Goal: Information Seeking & Learning: Learn about a topic

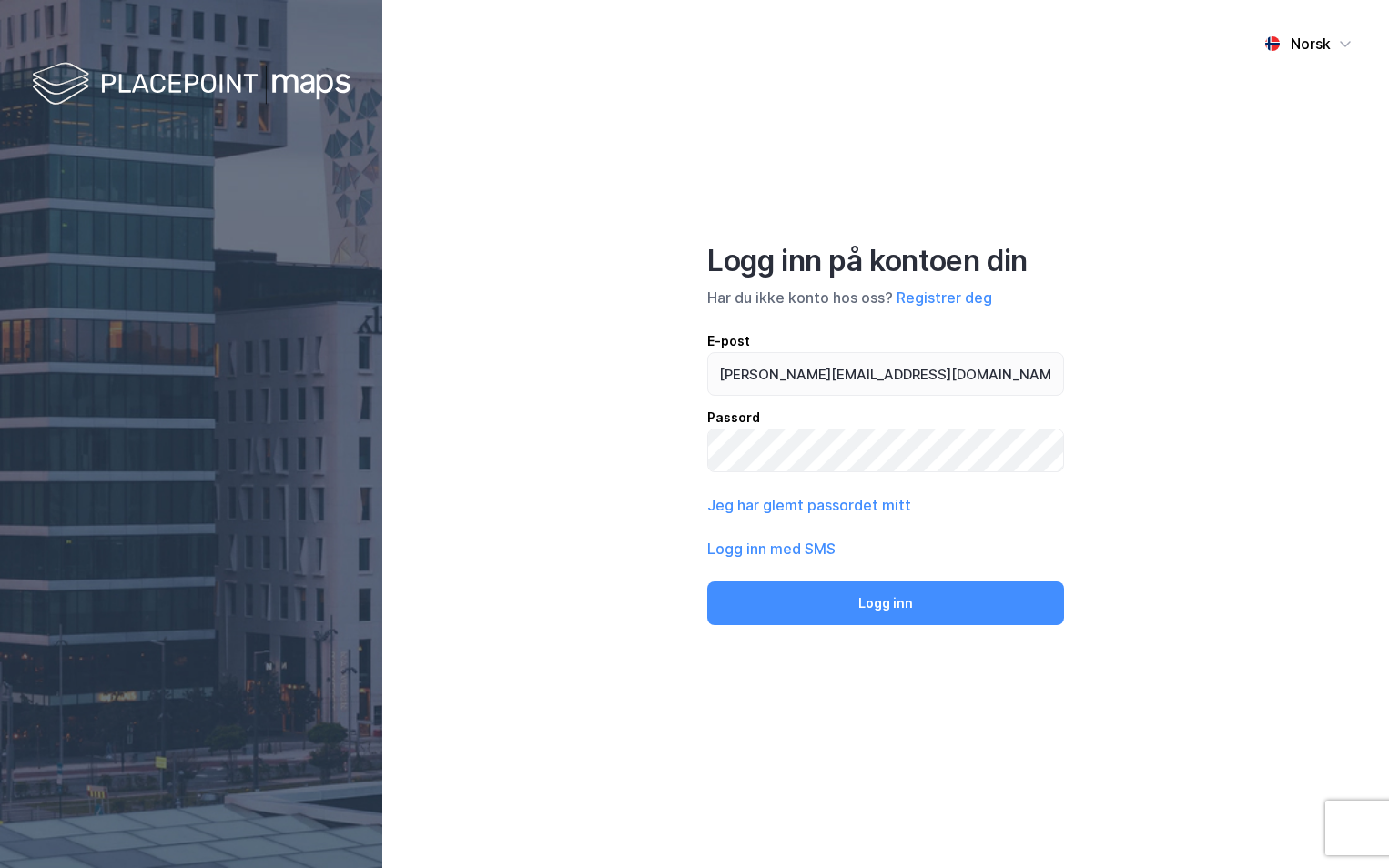
type input "ingeborg.wetting@nordea.no"
click at [707, 581] on button "Logg inn" at bounding box center [885, 603] width 357 height 44
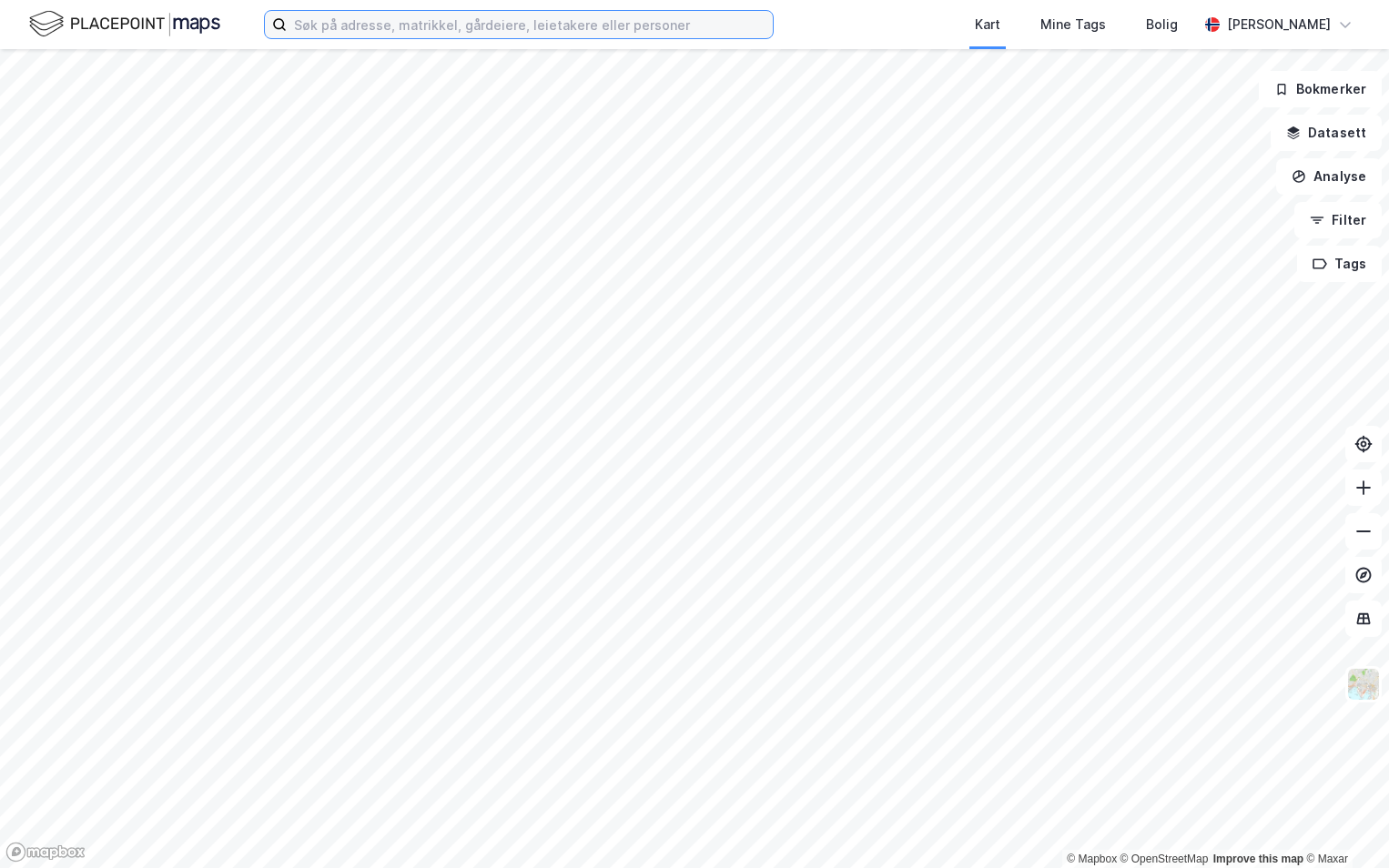
click at [384, 34] on input at bounding box center [530, 25] width 486 height 27
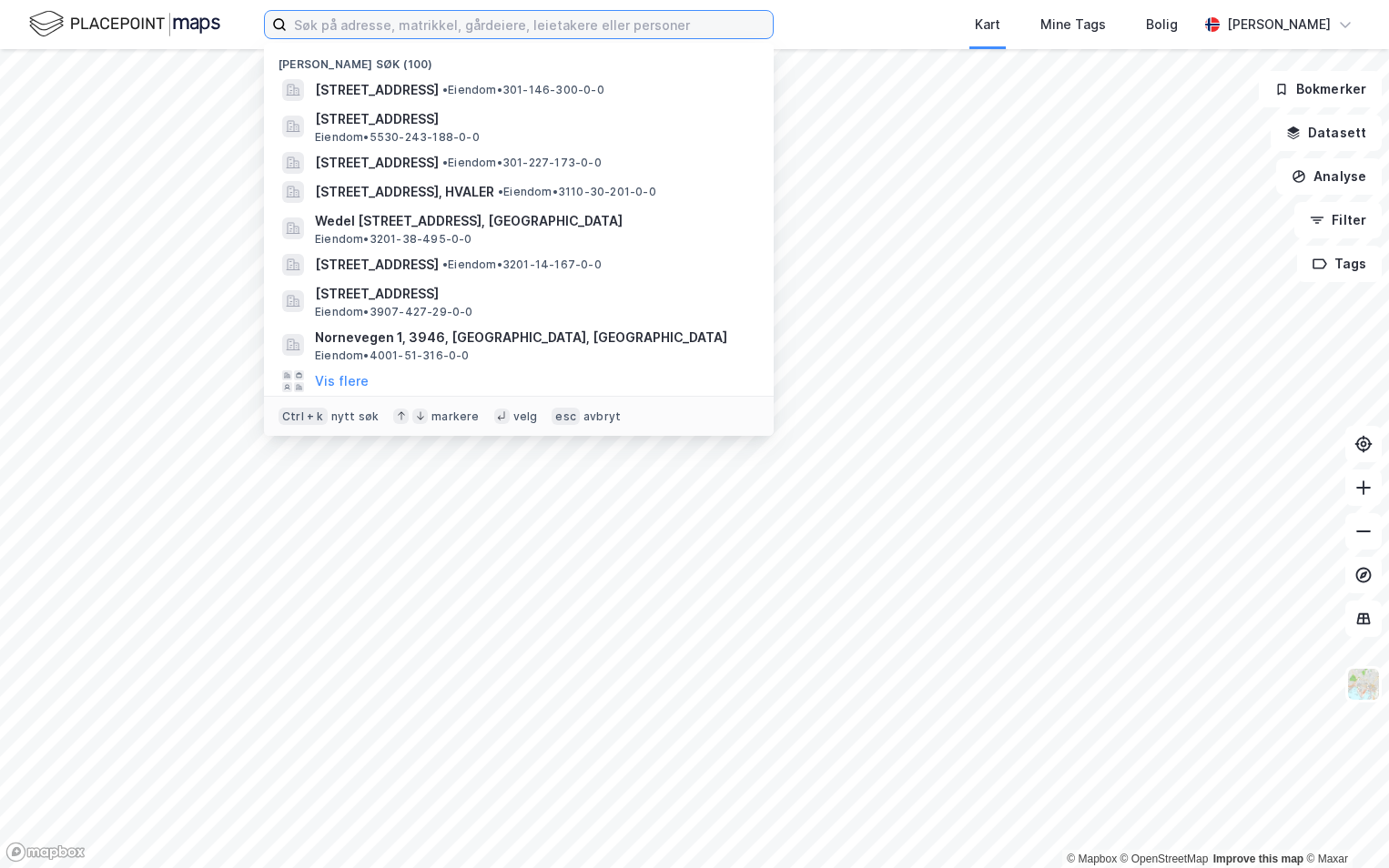
paste input "301-214/216/0/0"
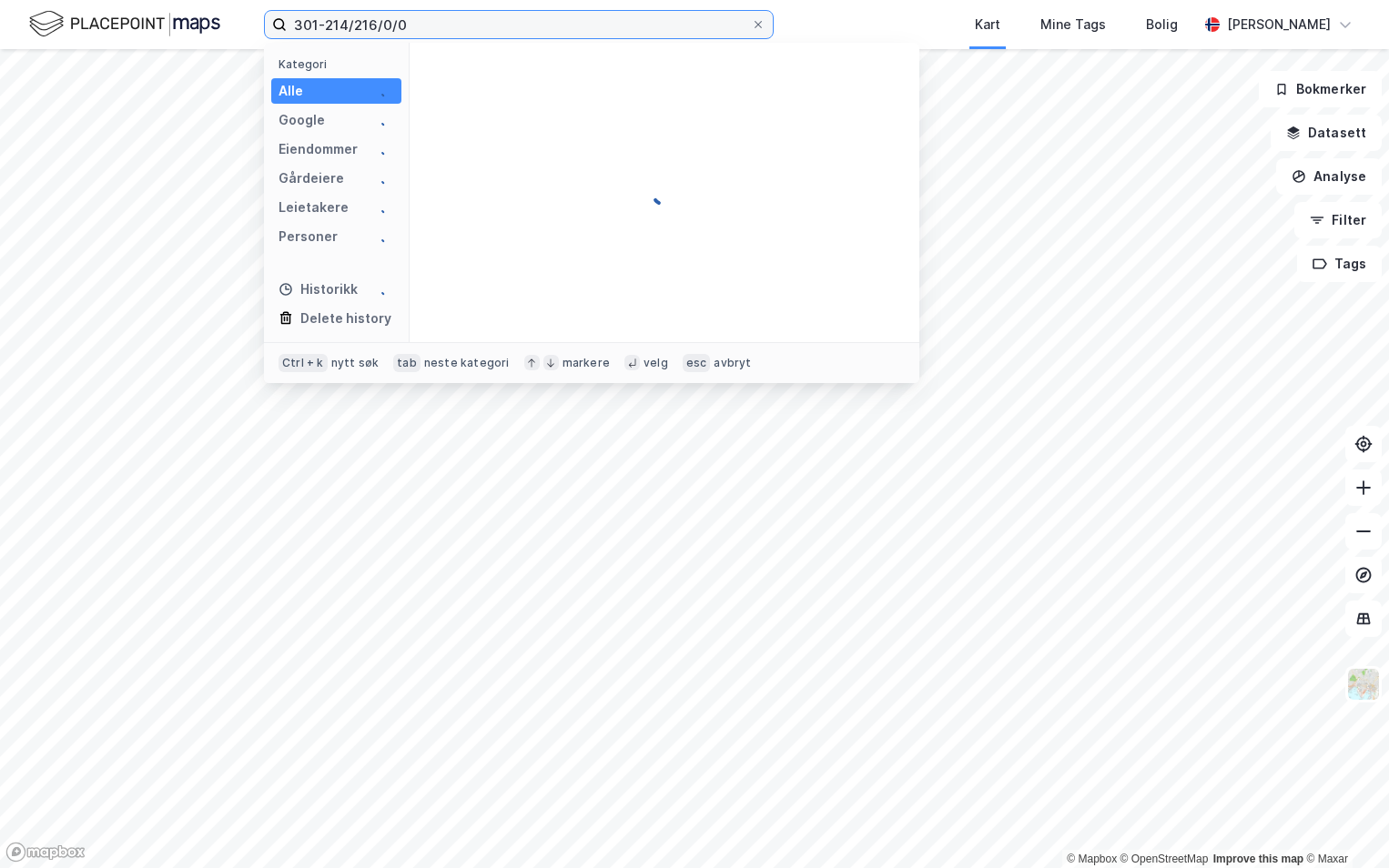
type input "301-214/216/0/0"
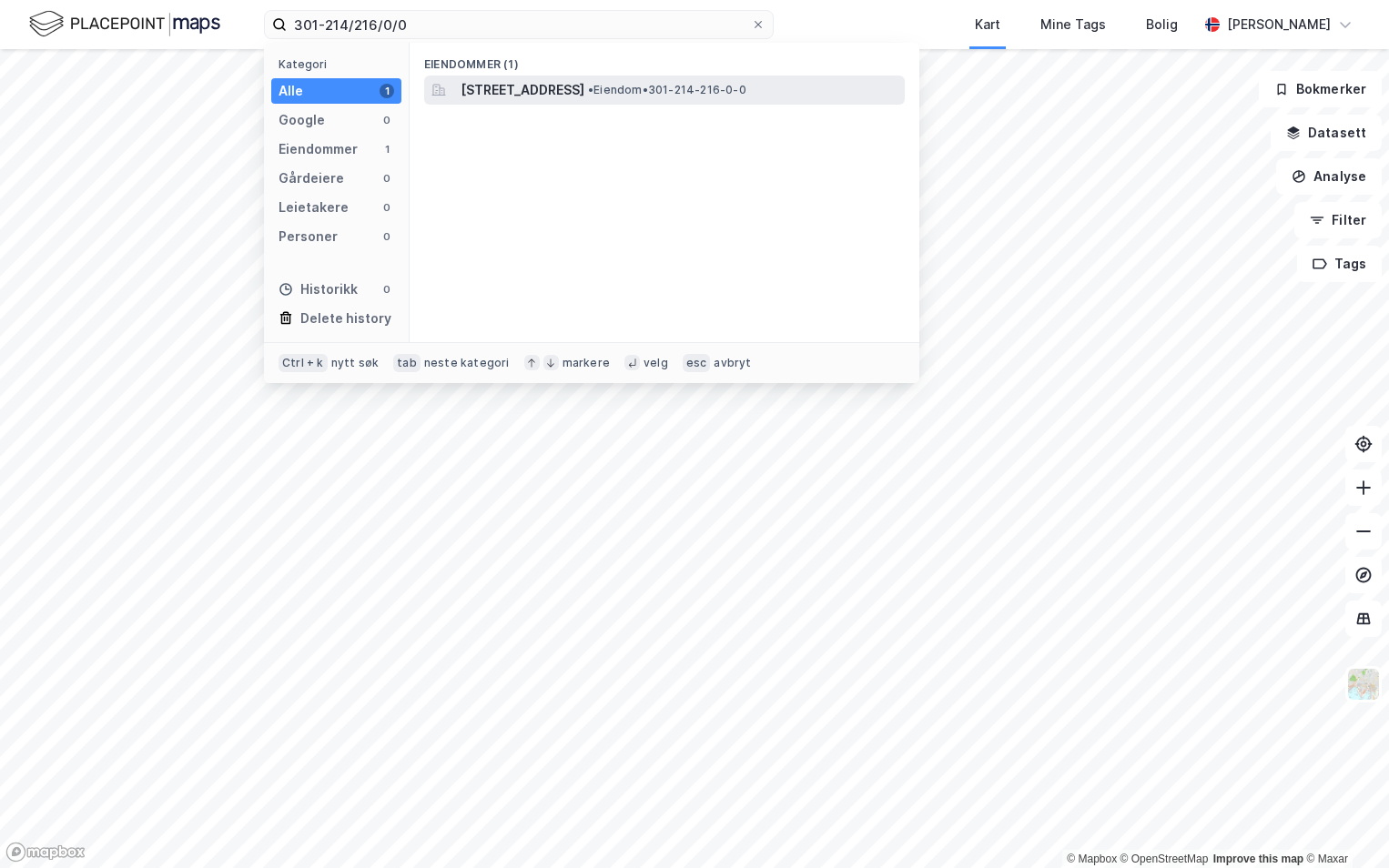
click at [569, 89] on span "[STREET_ADDRESS]" at bounding box center [522, 90] width 124 height 22
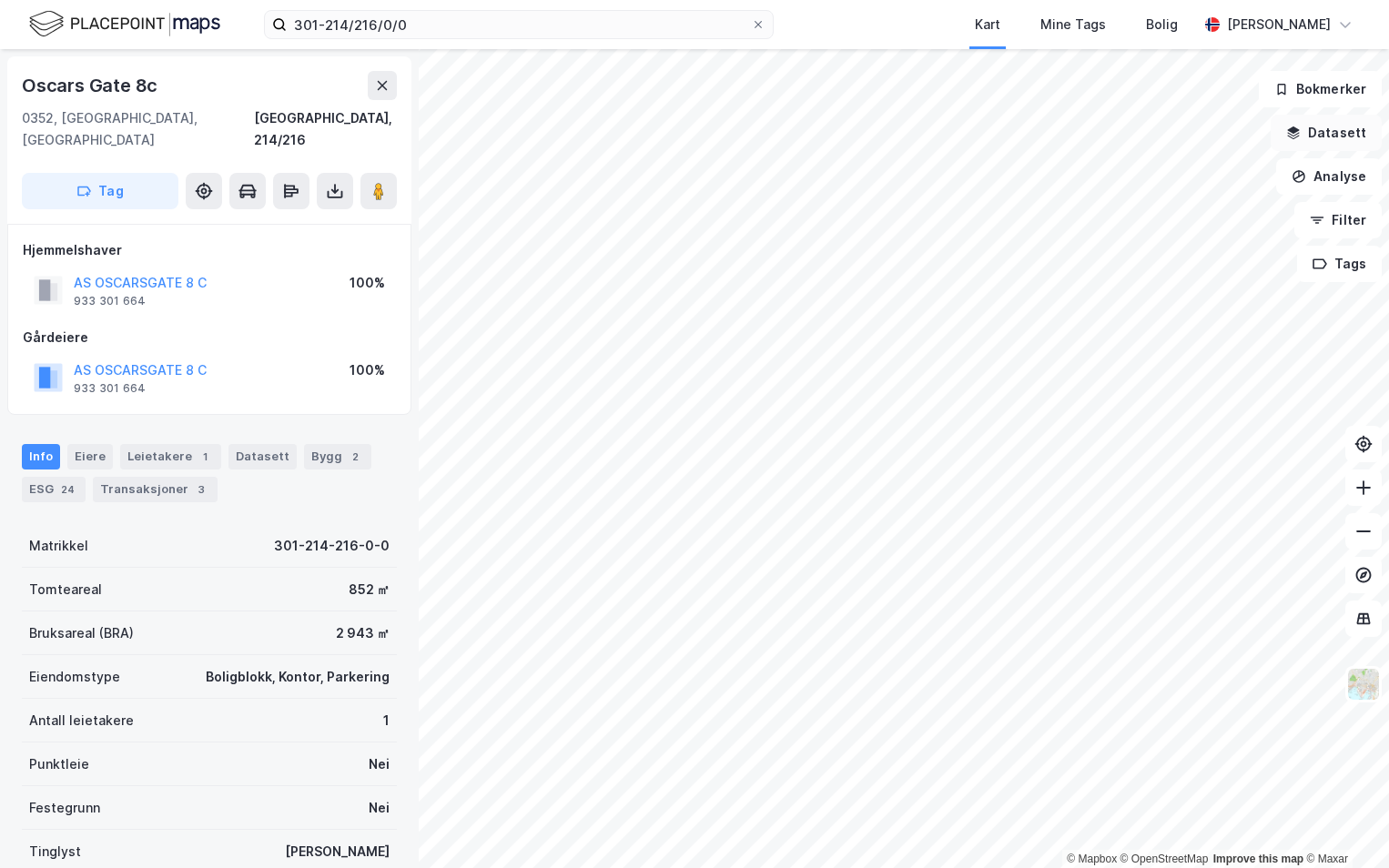
click at [1325, 135] on button "Datasett" at bounding box center [1327, 133] width 111 height 37
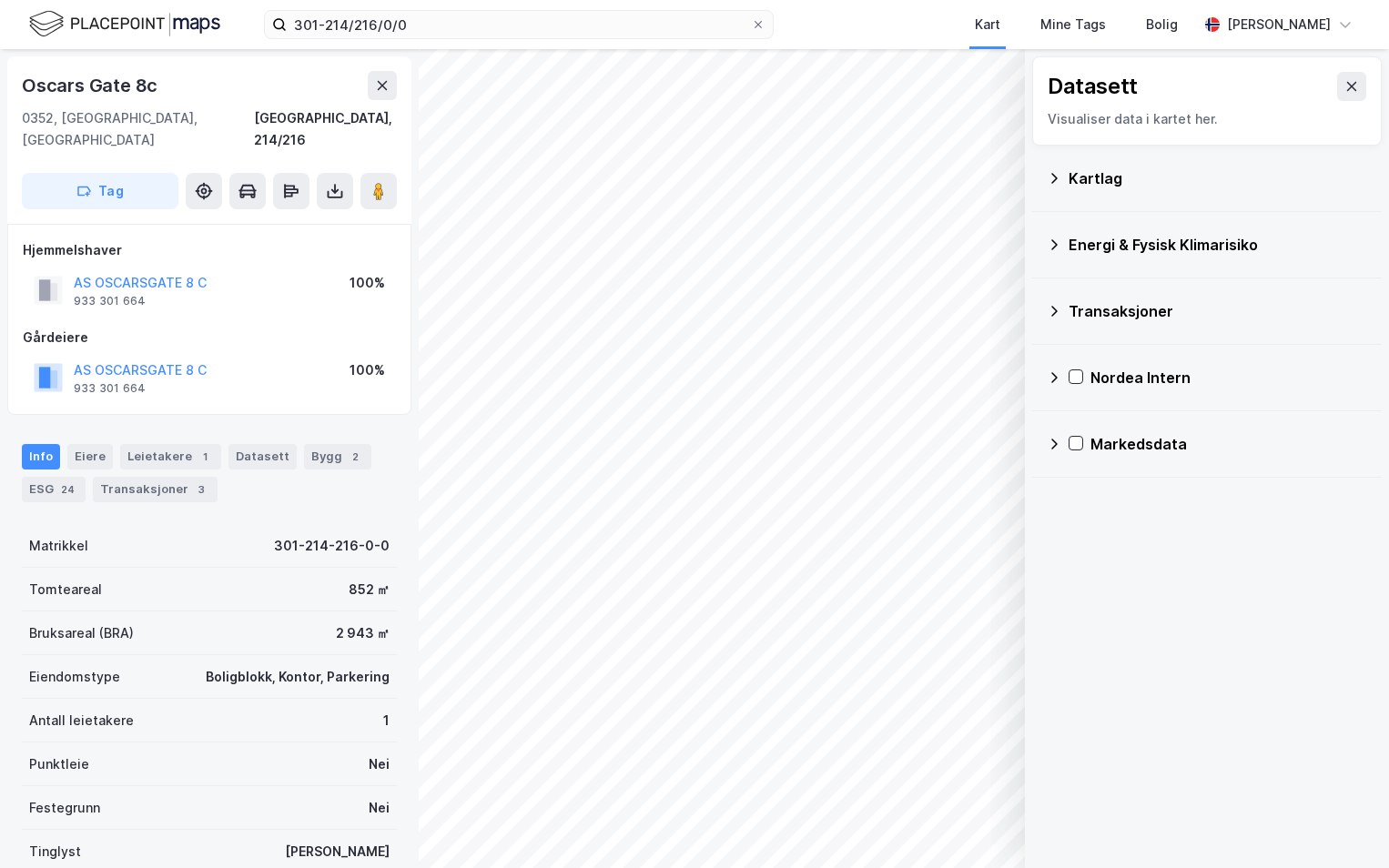
click at [1076, 184] on div "Kartlag" at bounding box center [1217, 178] width 299 height 22
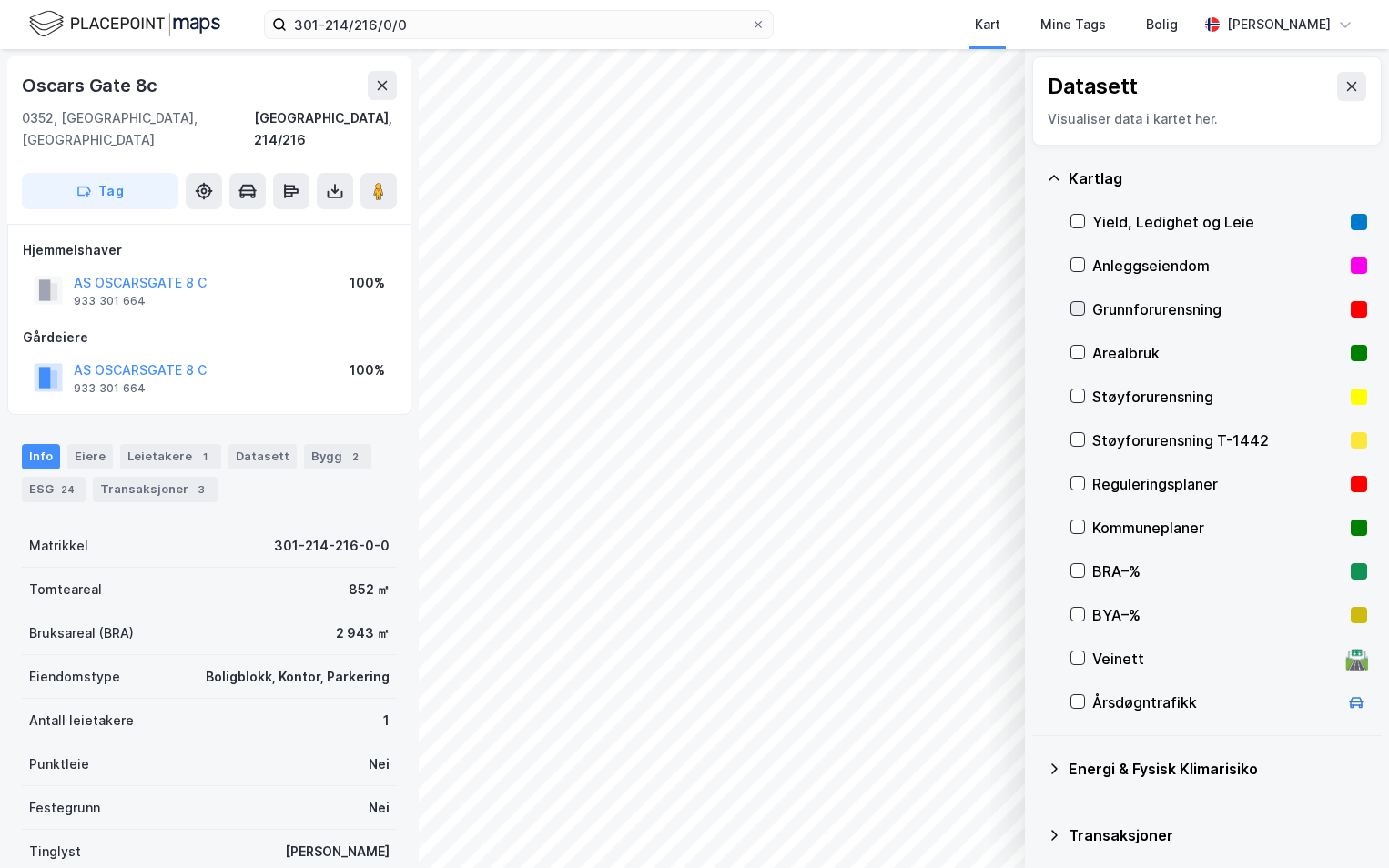
click at [1081, 308] on icon at bounding box center [1078, 309] width 10 height 6
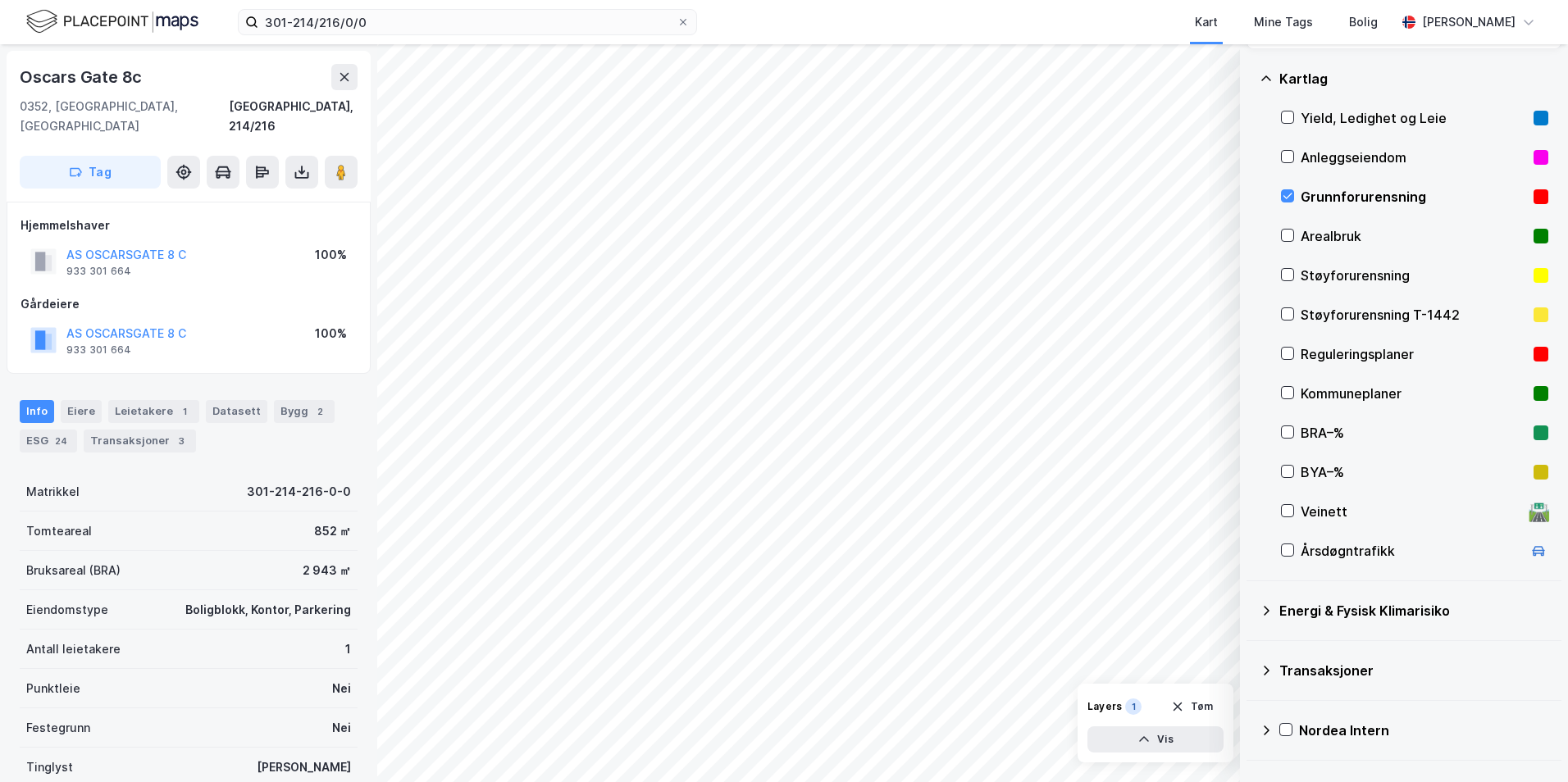
scroll to position [127, 0]
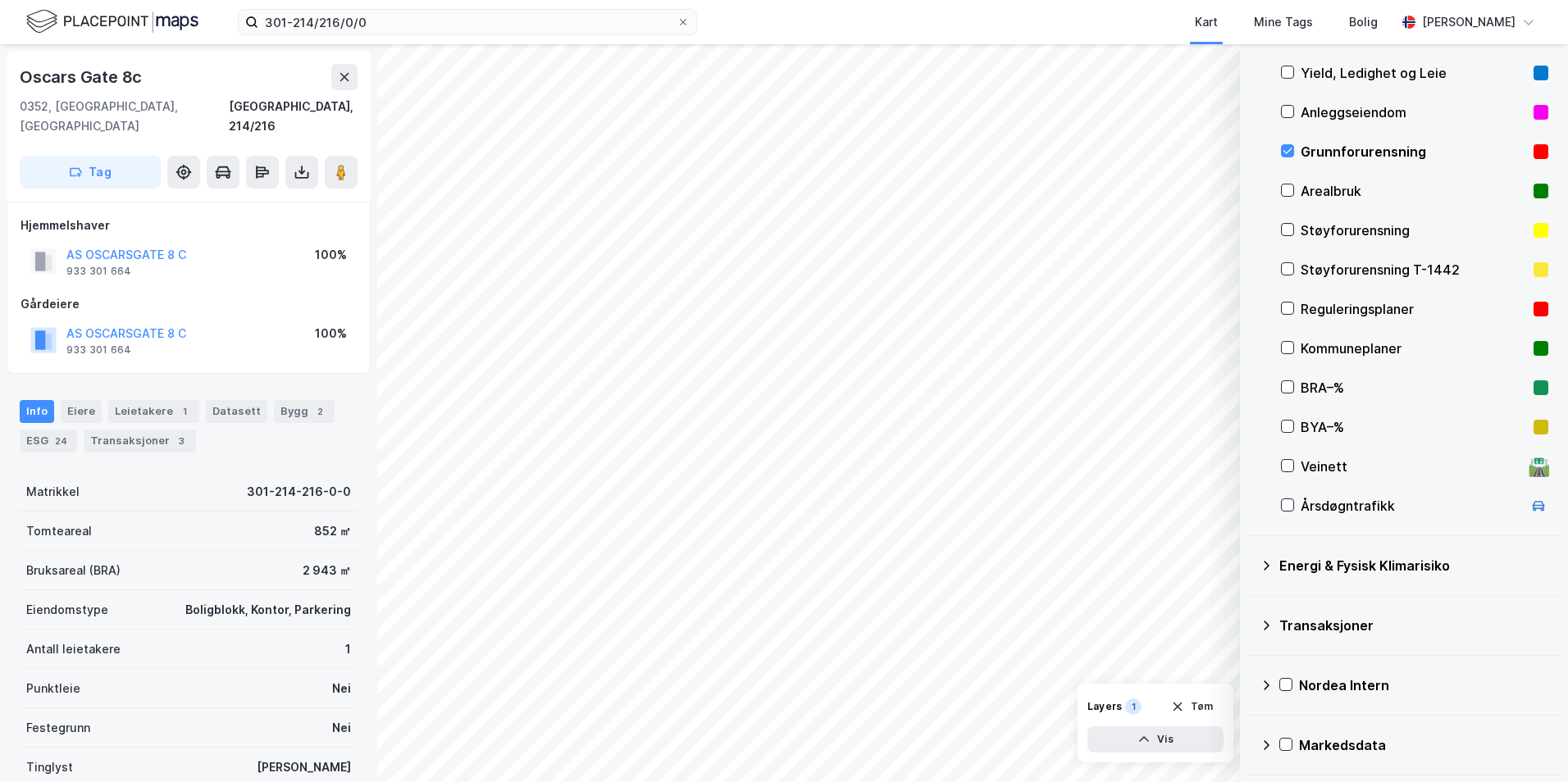
click at [1250, 565] on icon at bounding box center [1266, 566] width 13 height 13
click at [1250, 606] on icon at bounding box center [1307, 604] width 12 height 12
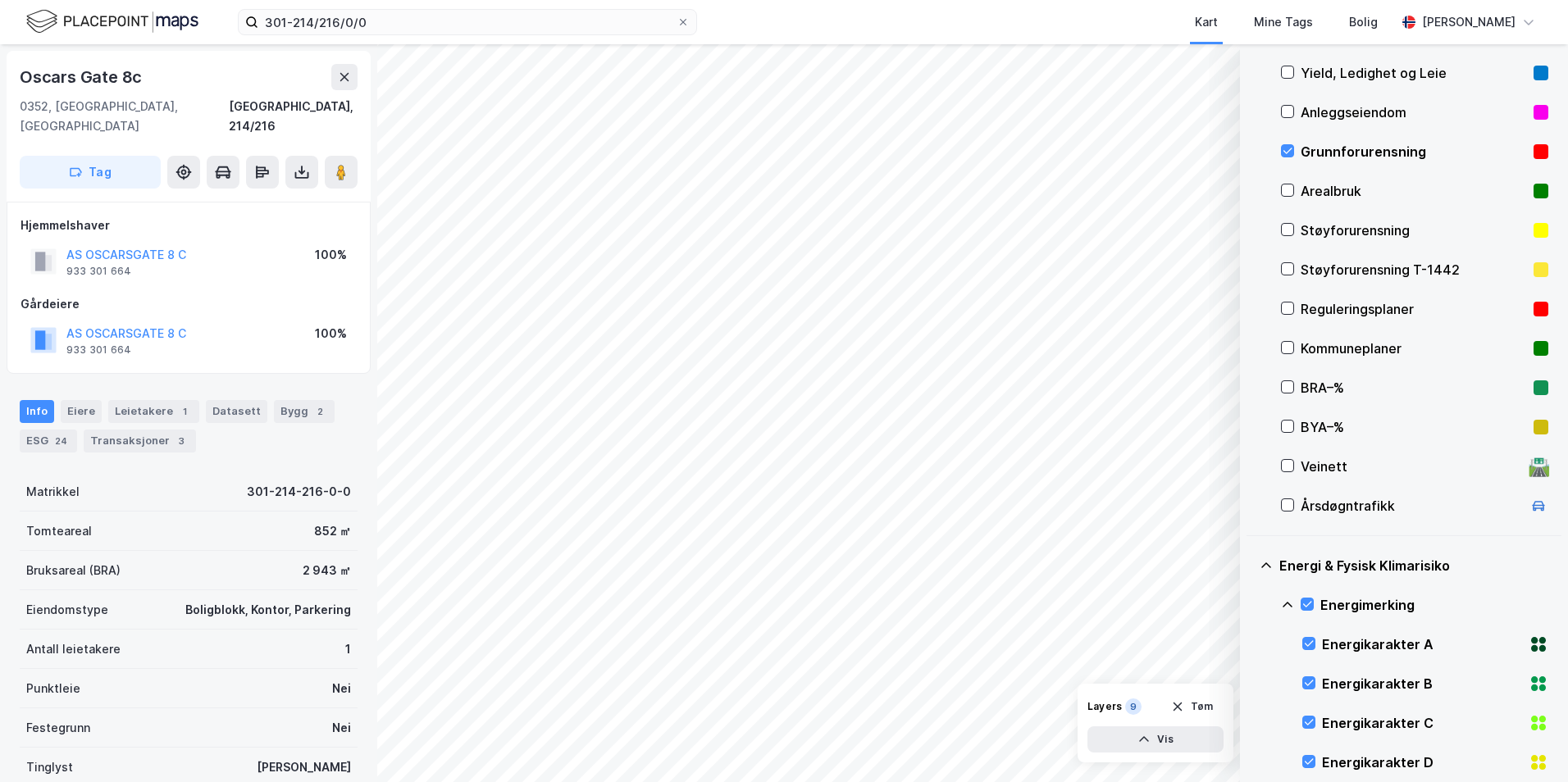
click at [1250, 604] on icon at bounding box center [1287, 605] width 13 height 13
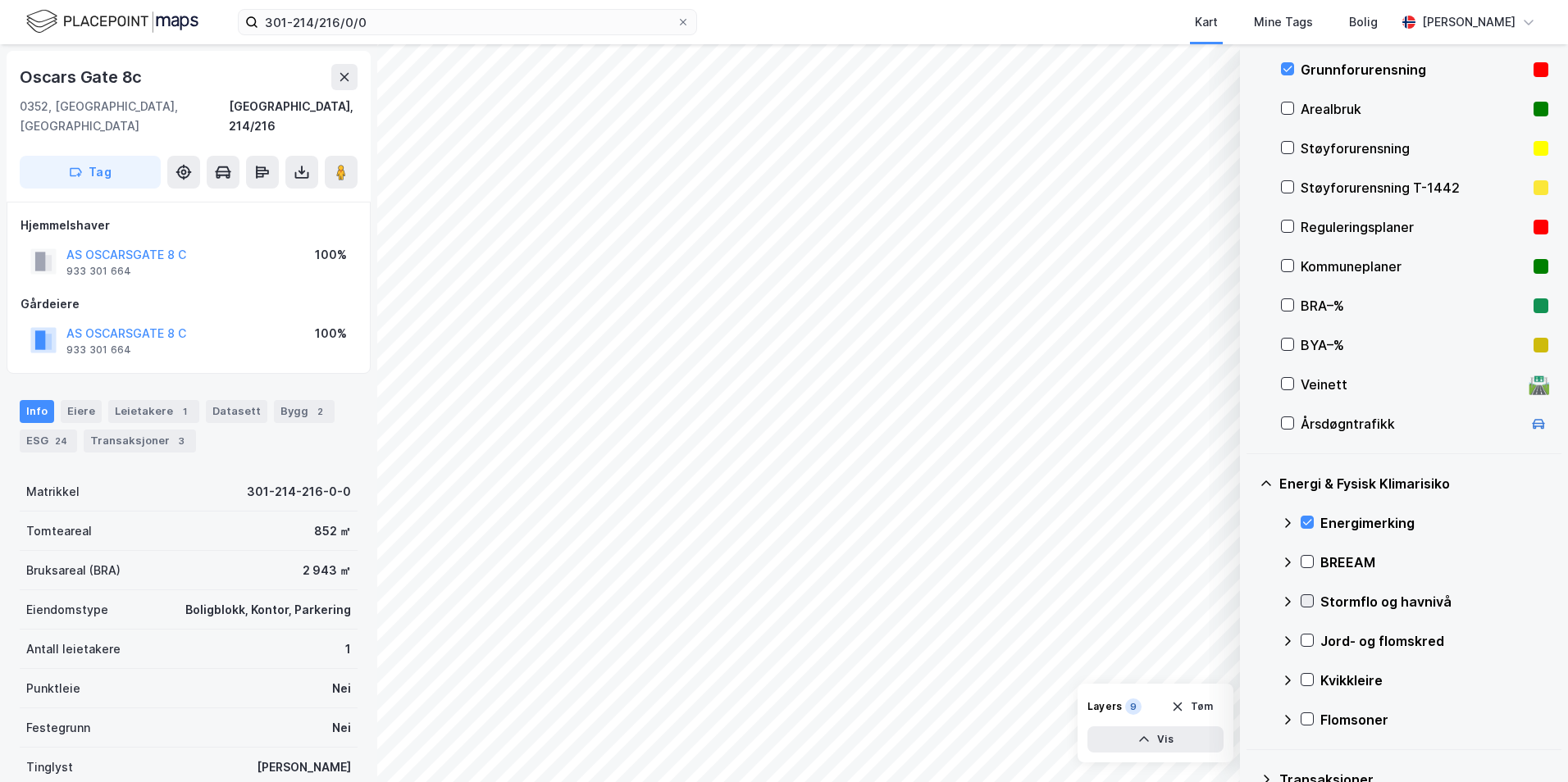
click at [1250, 601] on icon at bounding box center [1307, 601] width 12 height 12
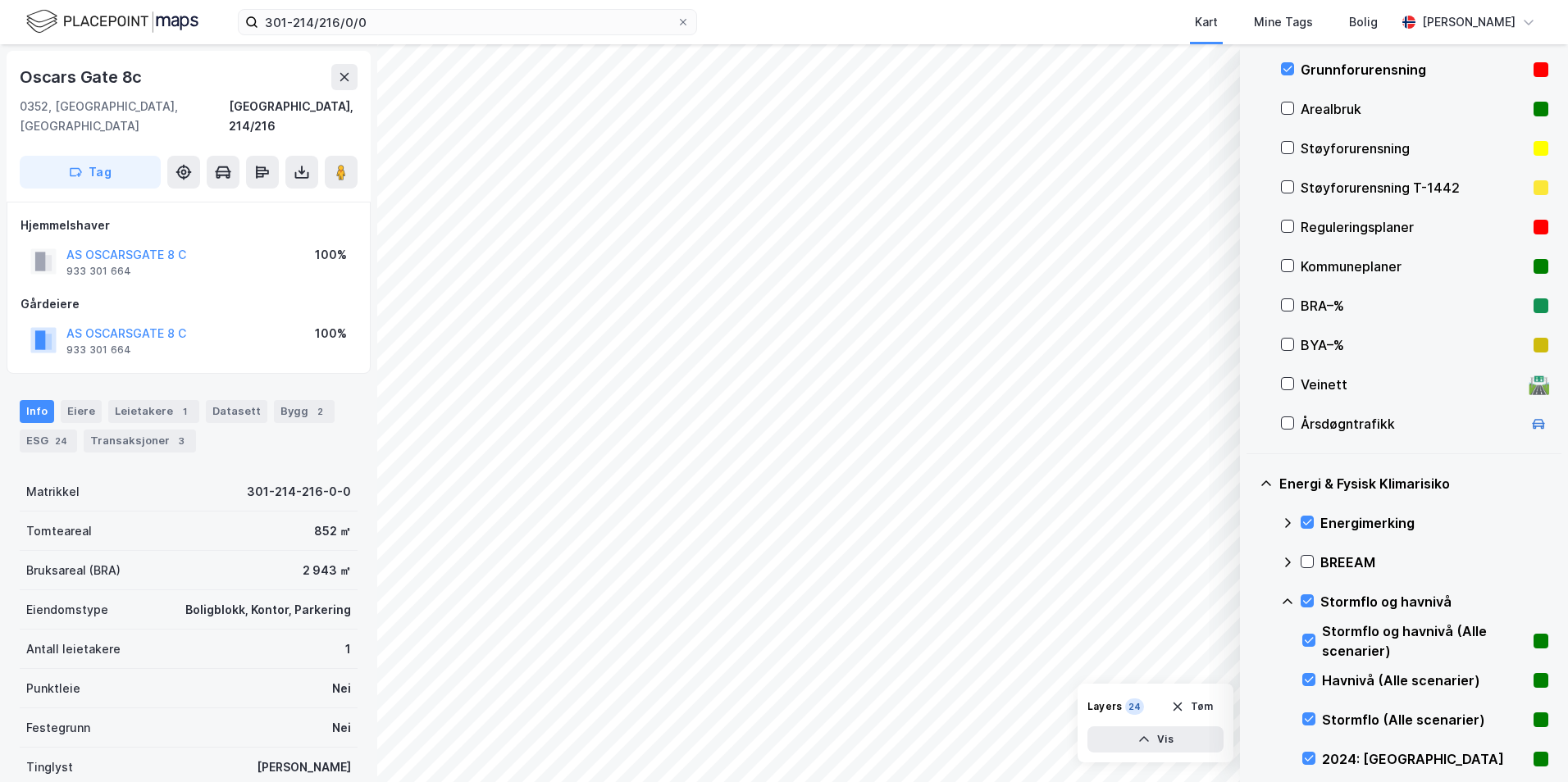
click at [1250, 604] on icon at bounding box center [1287, 602] width 13 height 13
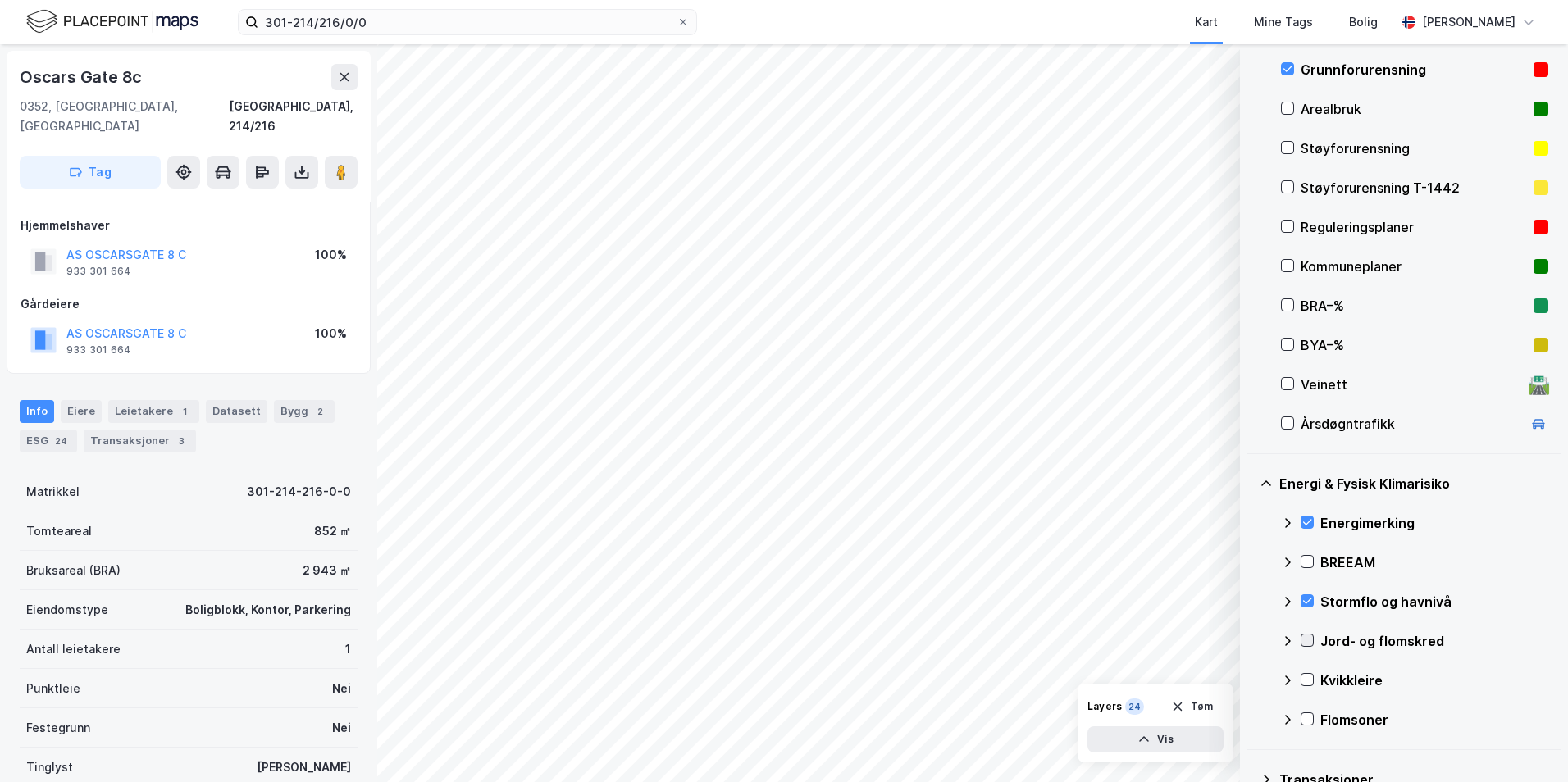
click at [1250, 636] on icon at bounding box center [1307, 641] width 12 height 12
click at [1250, 640] on icon at bounding box center [1287, 640] width 10 height 6
click at [1250, 678] on icon at bounding box center [1307, 679] width 12 height 12
click at [1250, 678] on icon at bounding box center [1287, 680] width 13 height 13
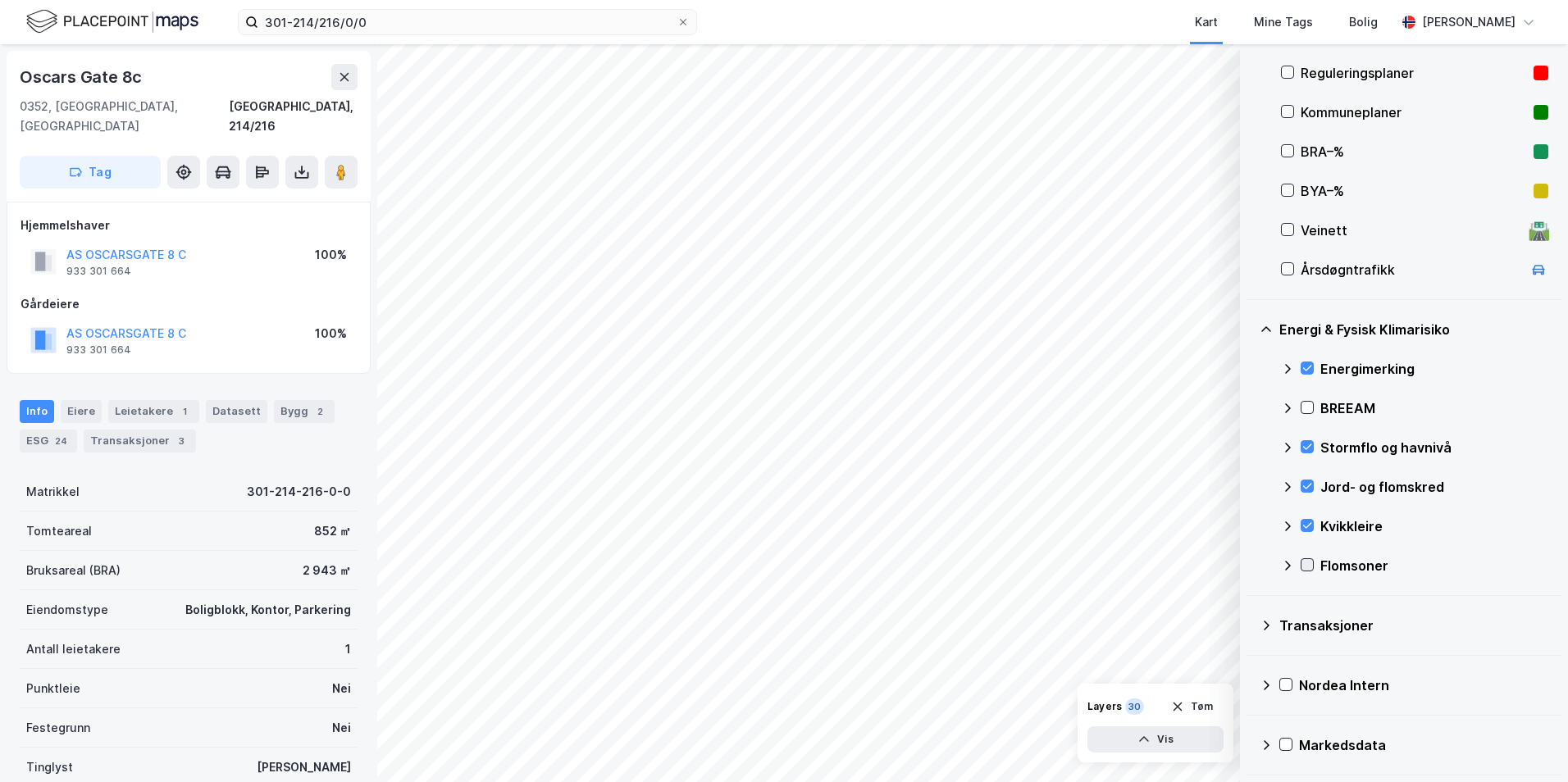
click at [1250, 563] on icon at bounding box center [1307, 565] width 12 height 12
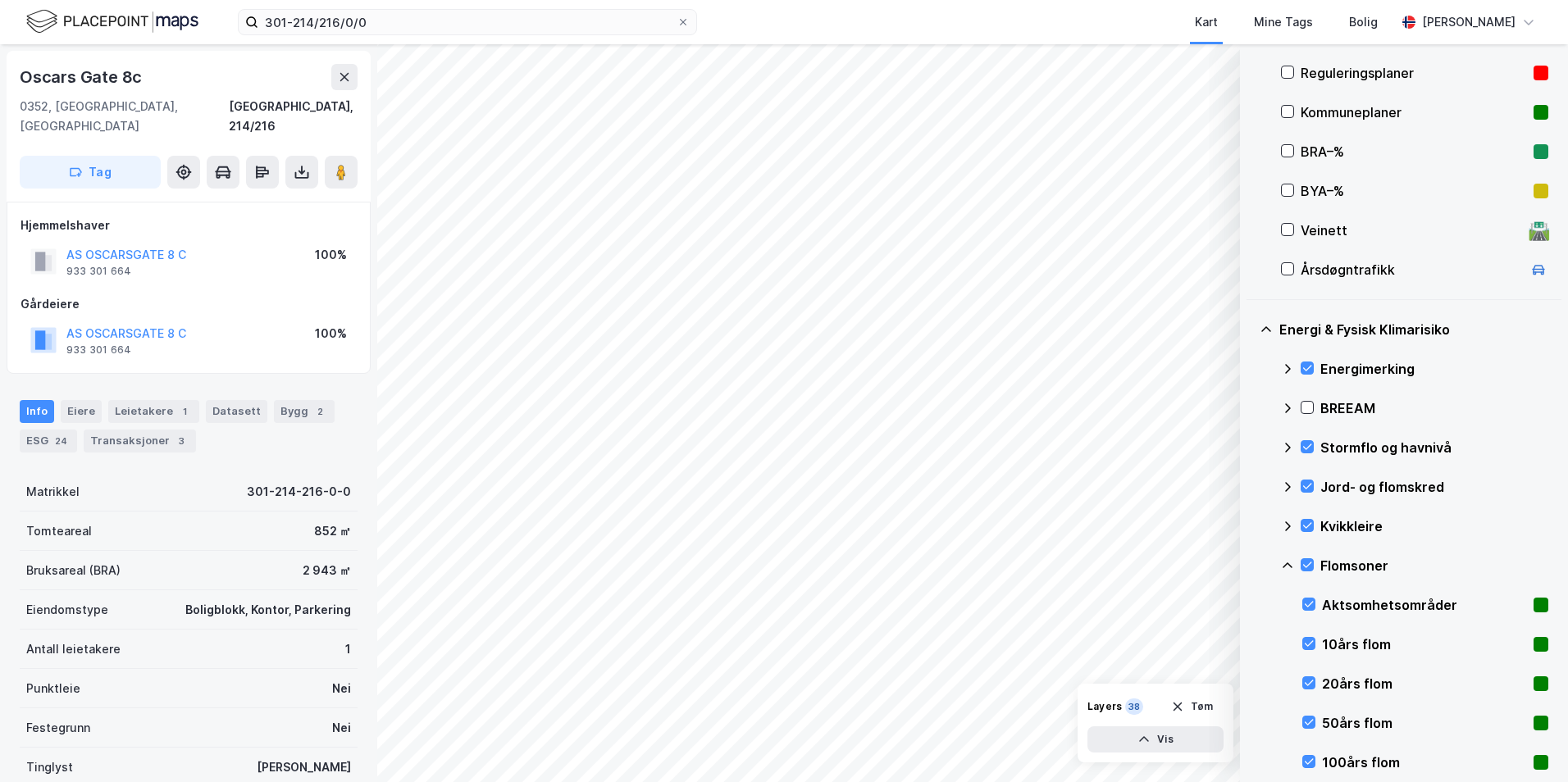
click at [1250, 569] on icon at bounding box center [1287, 566] width 13 height 13
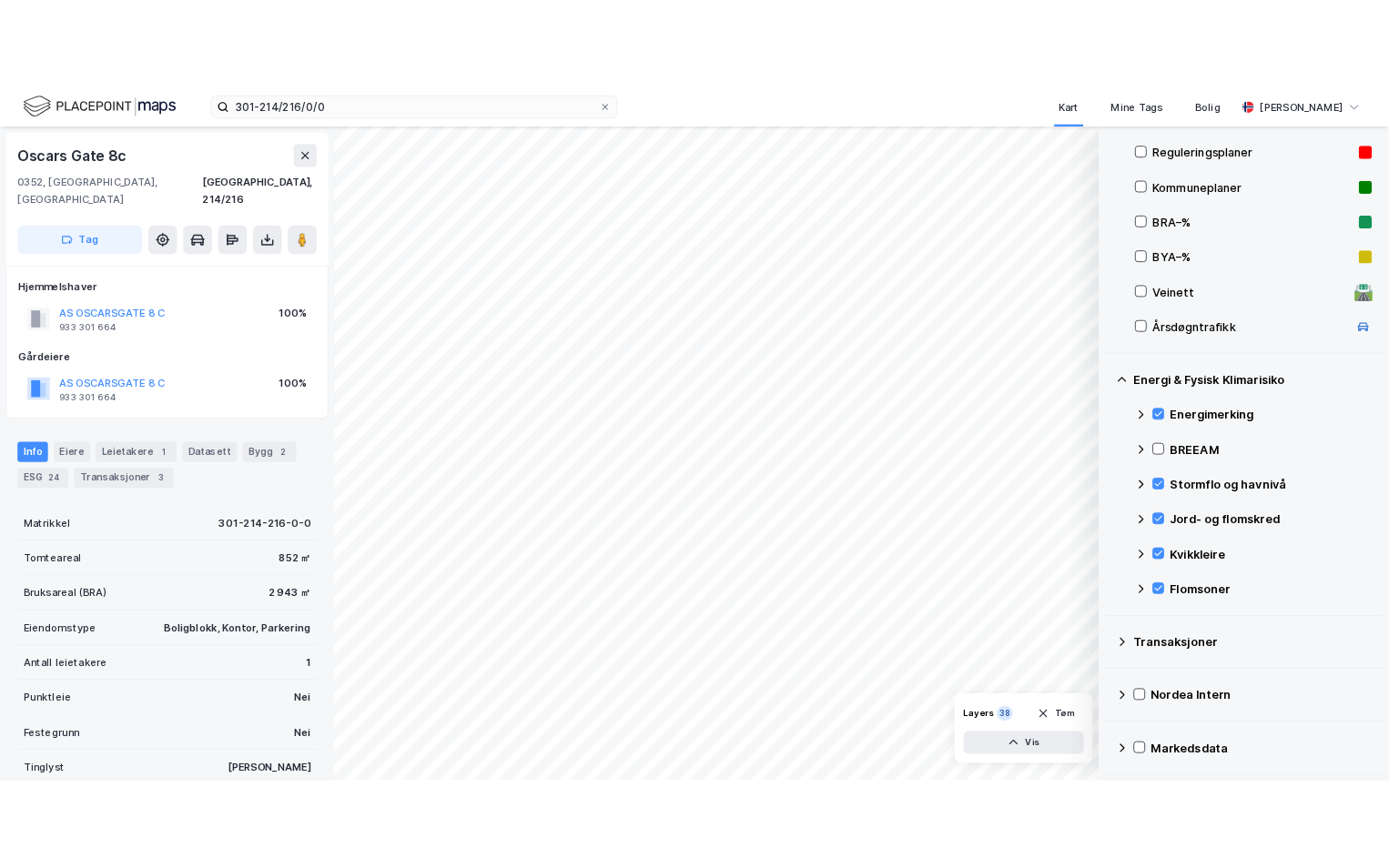
scroll to position [221, 0]
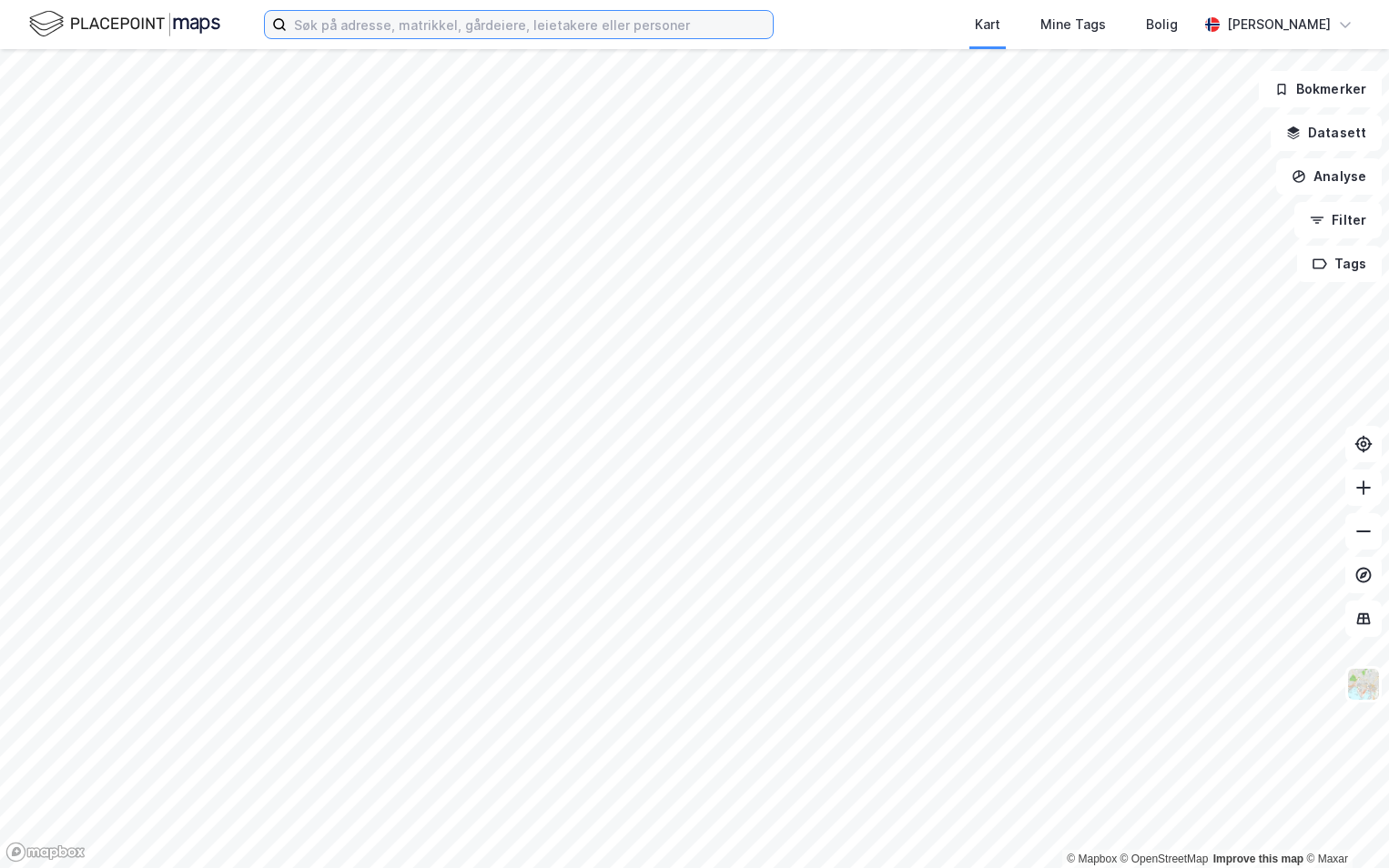
click at [341, 30] on input at bounding box center [530, 25] width 486 height 27
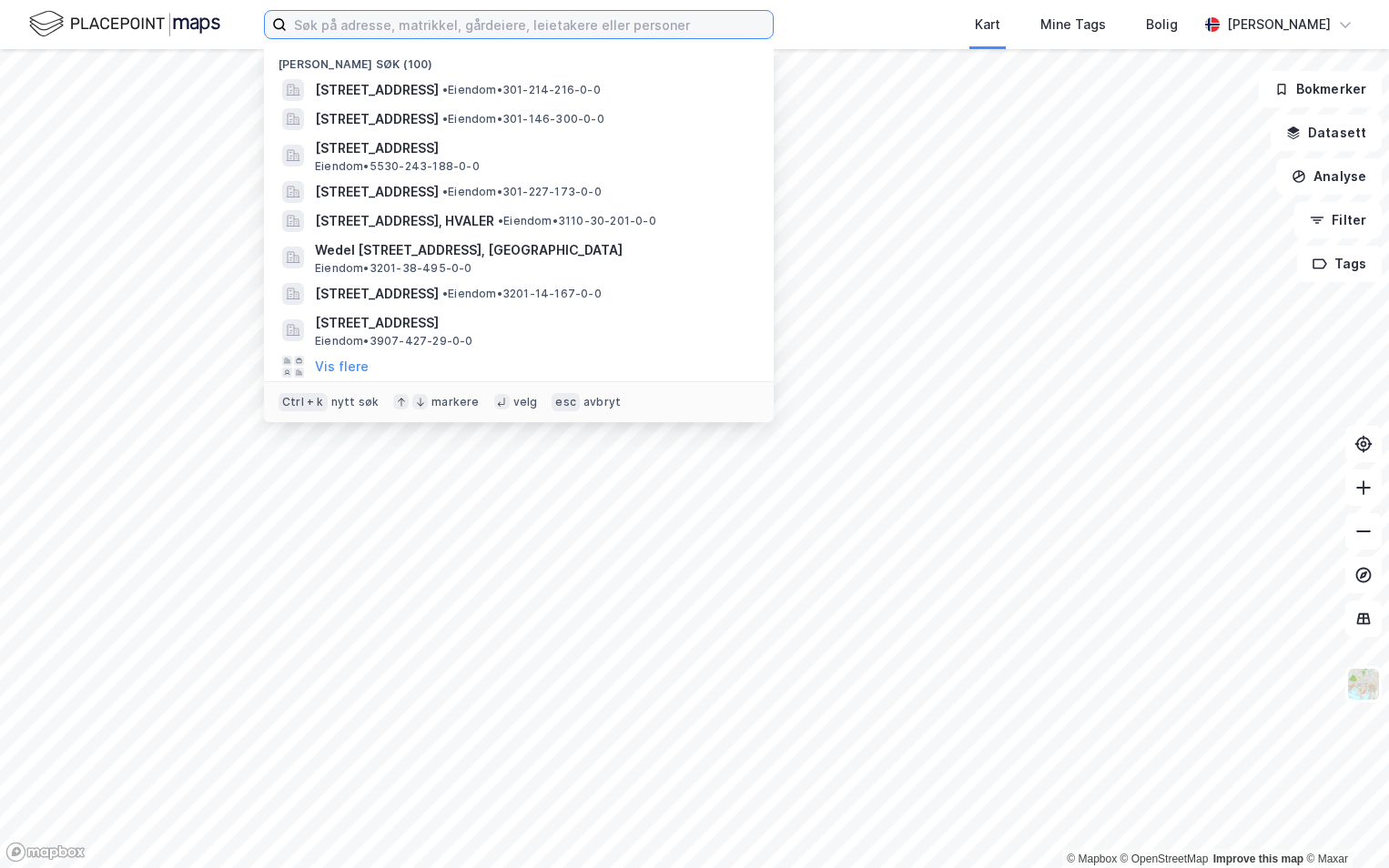
paste input "932 828 464)"
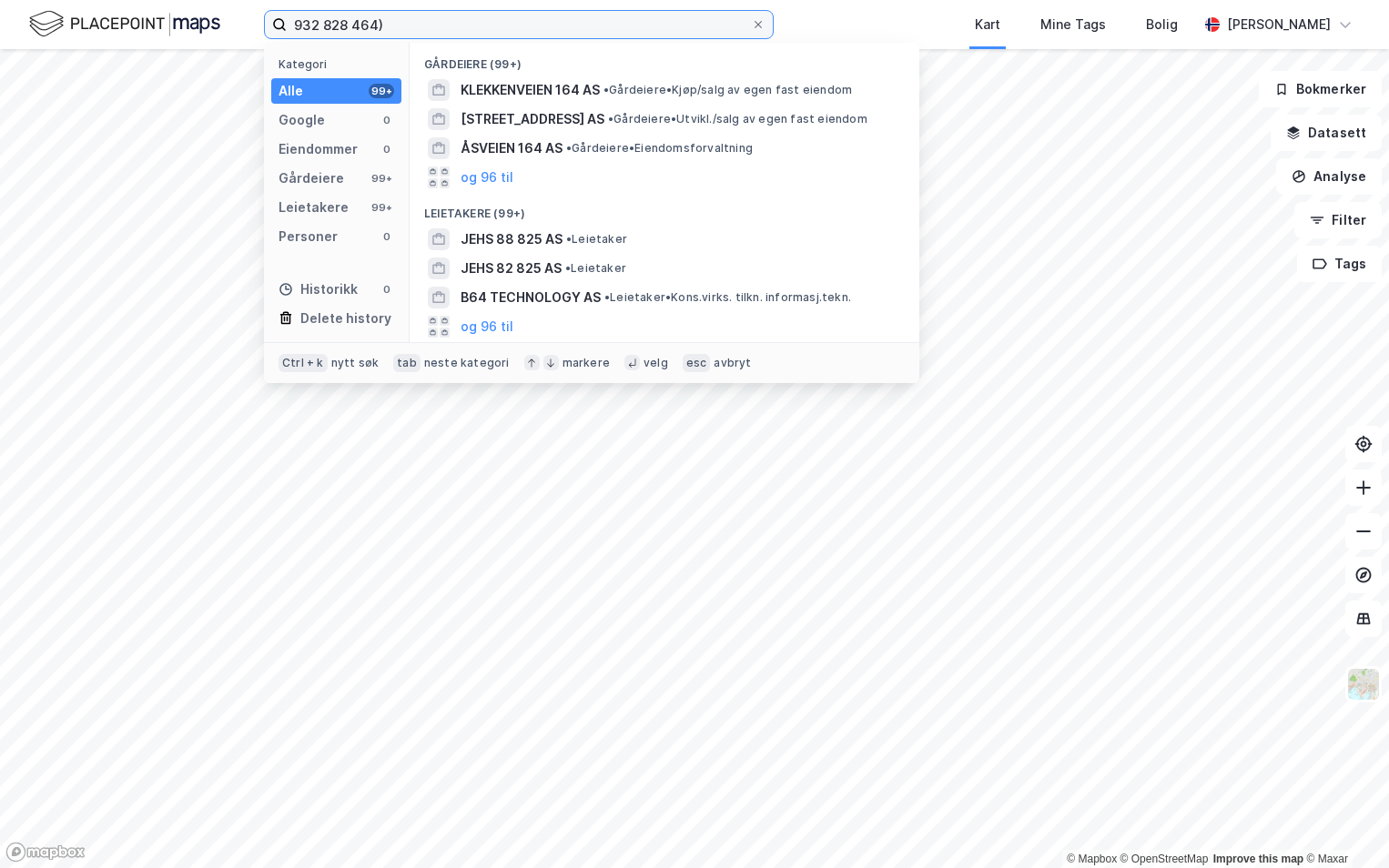
click at [324, 19] on input "932 828 464)" at bounding box center [519, 25] width 464 height 27
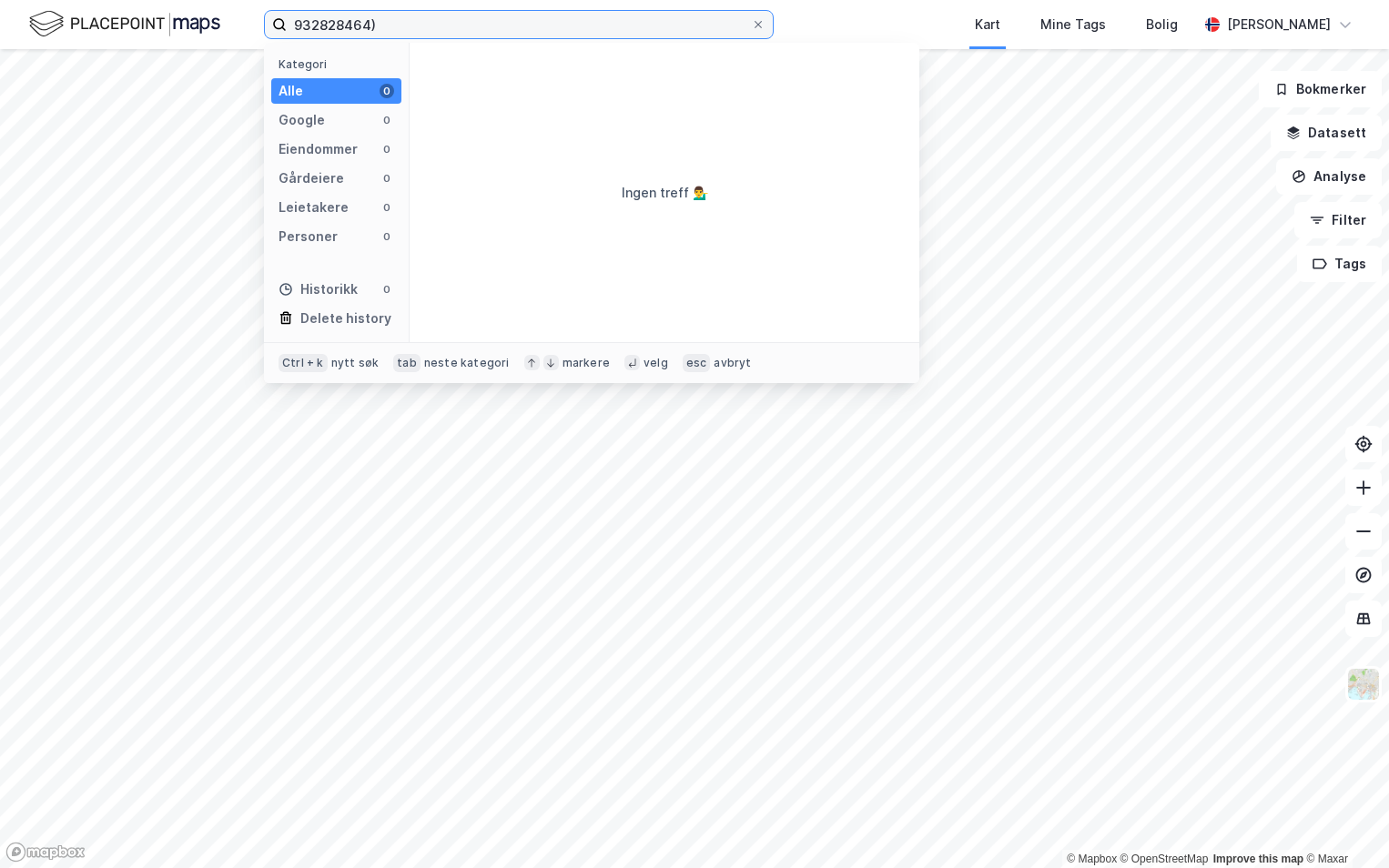
drag, startPoint x: 404, startPoint y: 23, endPoint x: 264, endPoint y: 28, distance: 140.1
click at [264, 28] on label "932828464)" at bounding box center [519, 25] width 510 height 29
click at [407, 18] on input "932828464)" at bounding box center [519, 25] width 464 height 27
type input "932828464"
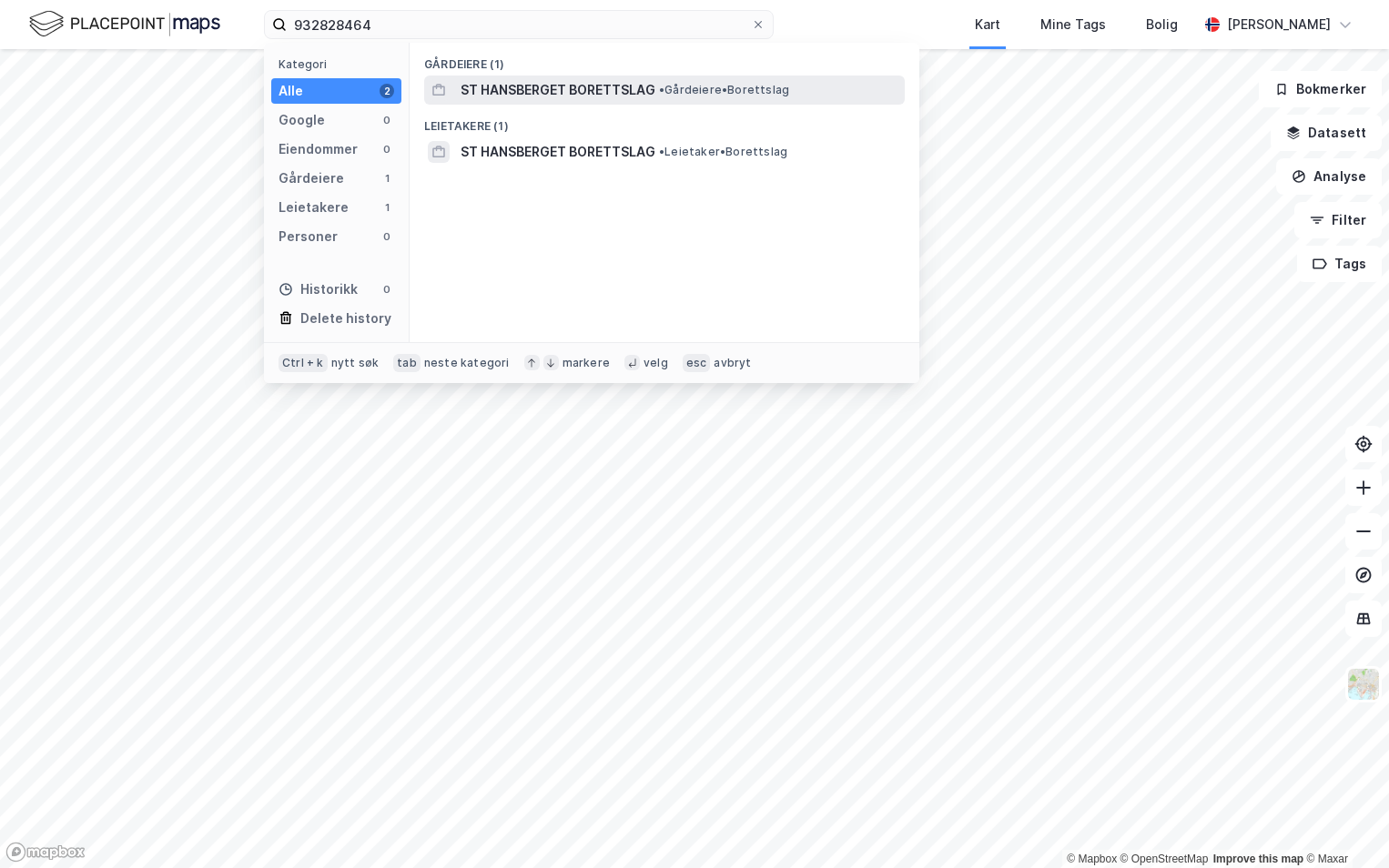
click at [569, 86] on span "ST HANSBERGET BORETTSLAG" at bounding box center [557, 90] width 195 height 22
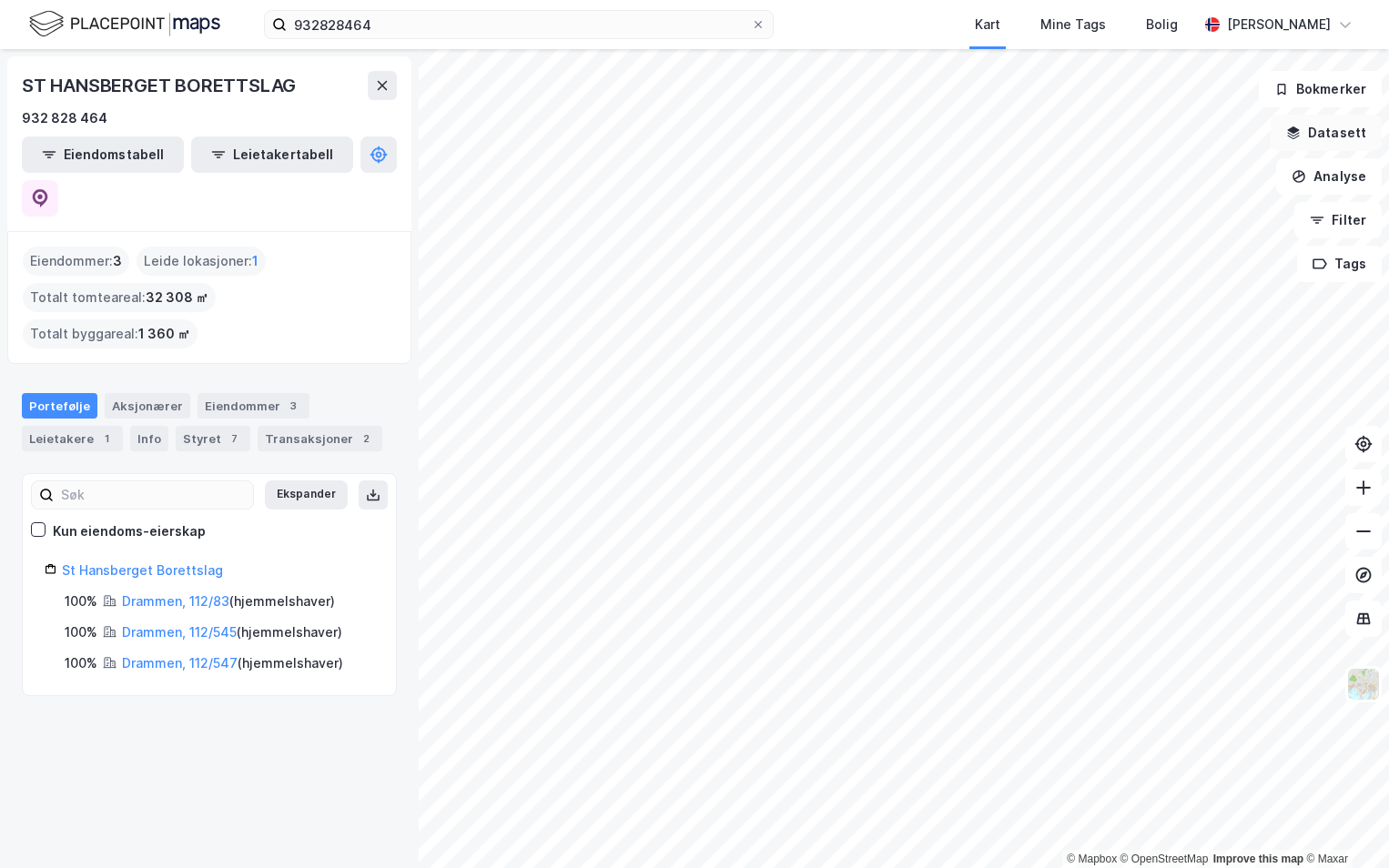
click at [1323, 131] on button "Datasett" at bounding box center [1327, 133] width 111 height 37
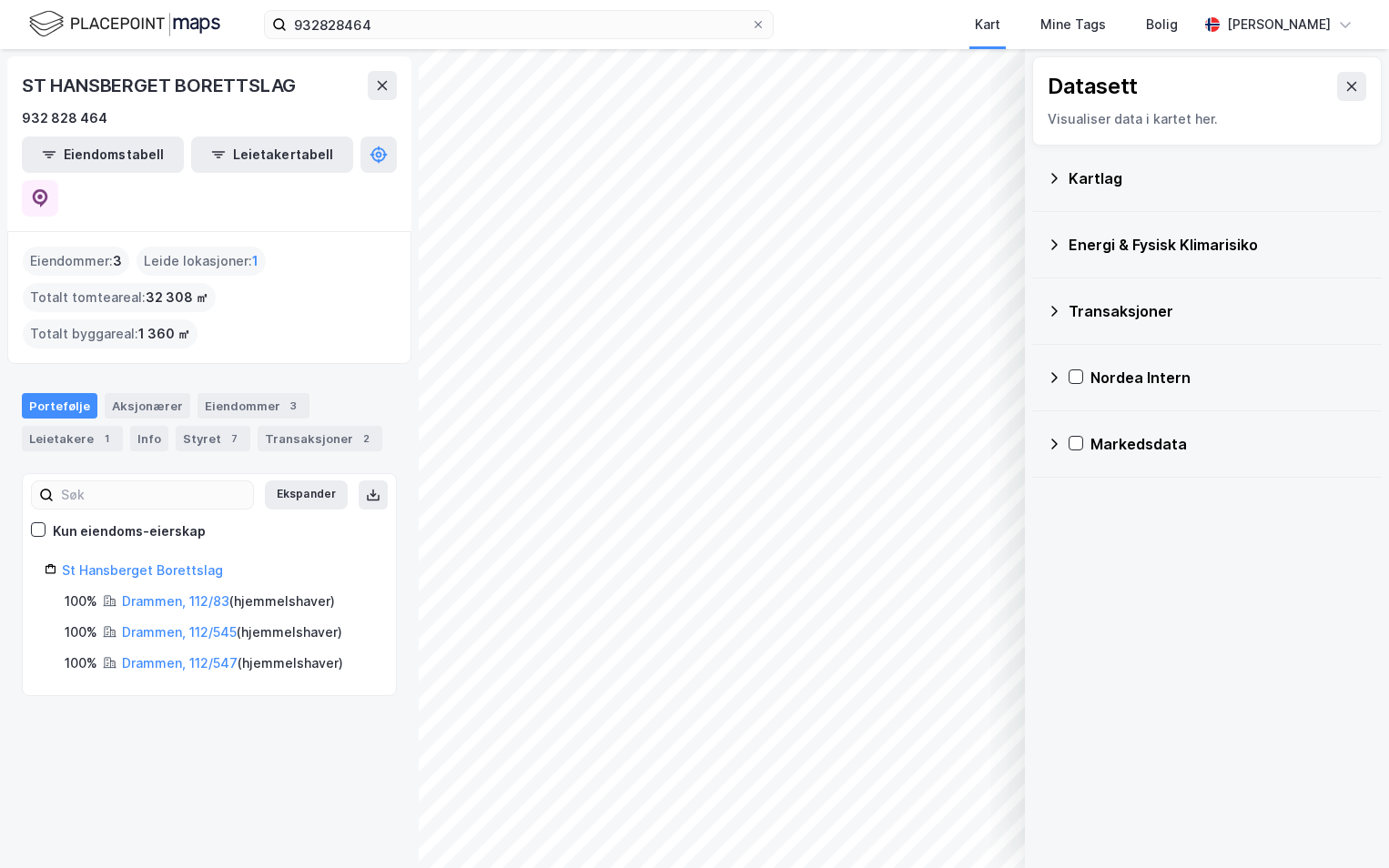
click at [1070, 174] on div "Kartlag" at bounding box center [1217, 178] width 299 height 22
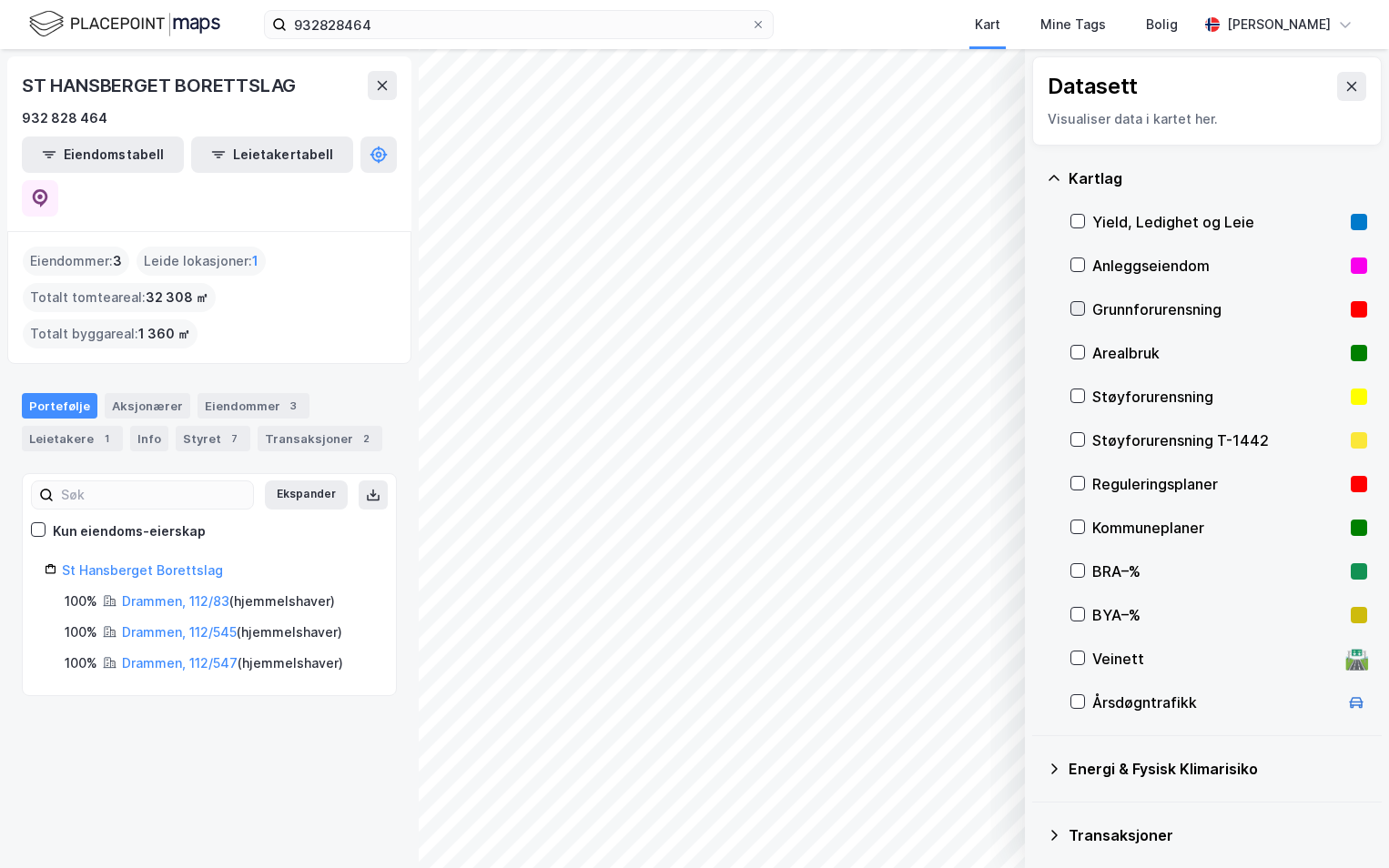
click at [1073, 305] on icon at bounding box center [1078, 309] width 13 height 13
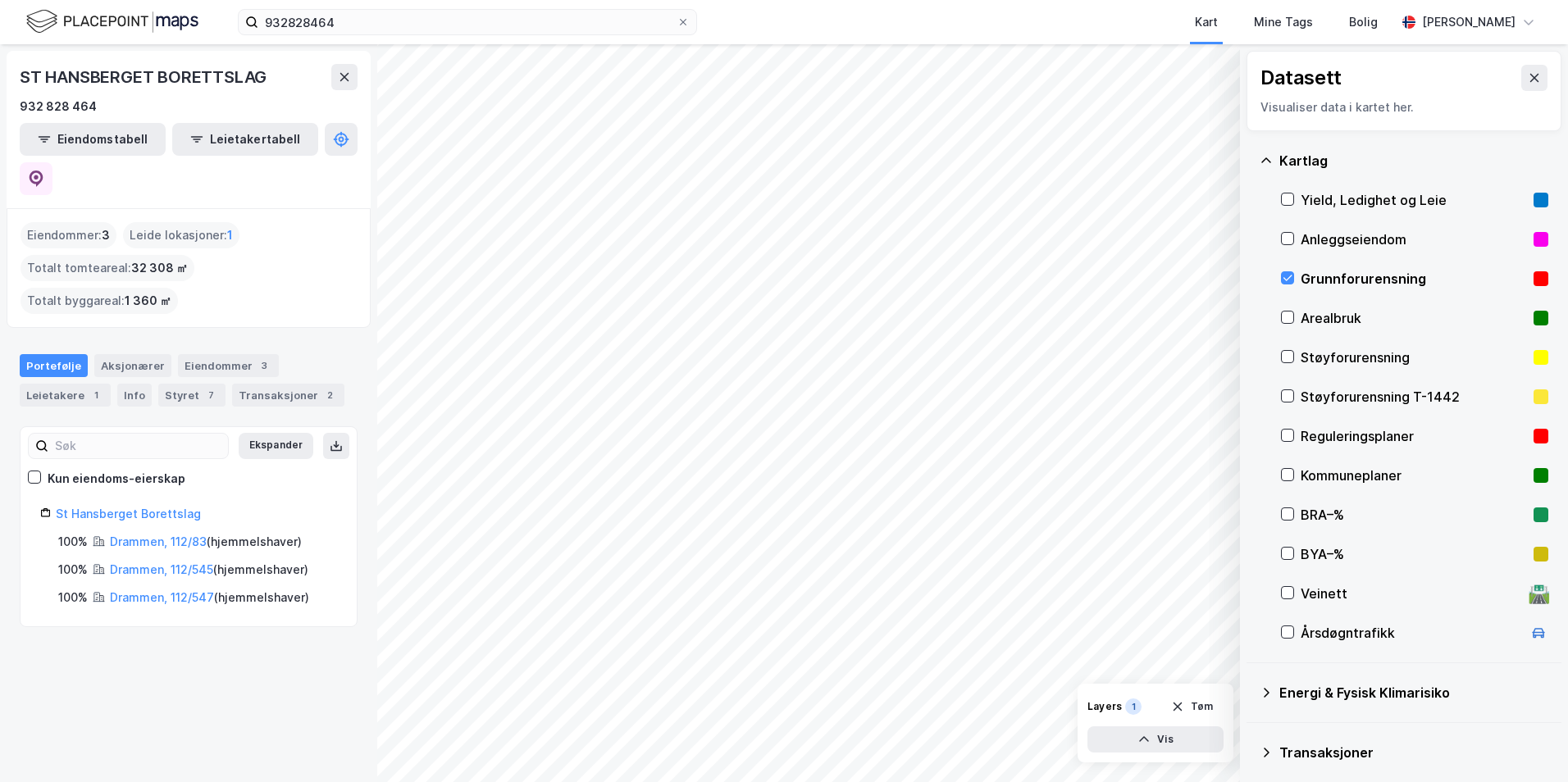
scroll to position [82, 0]
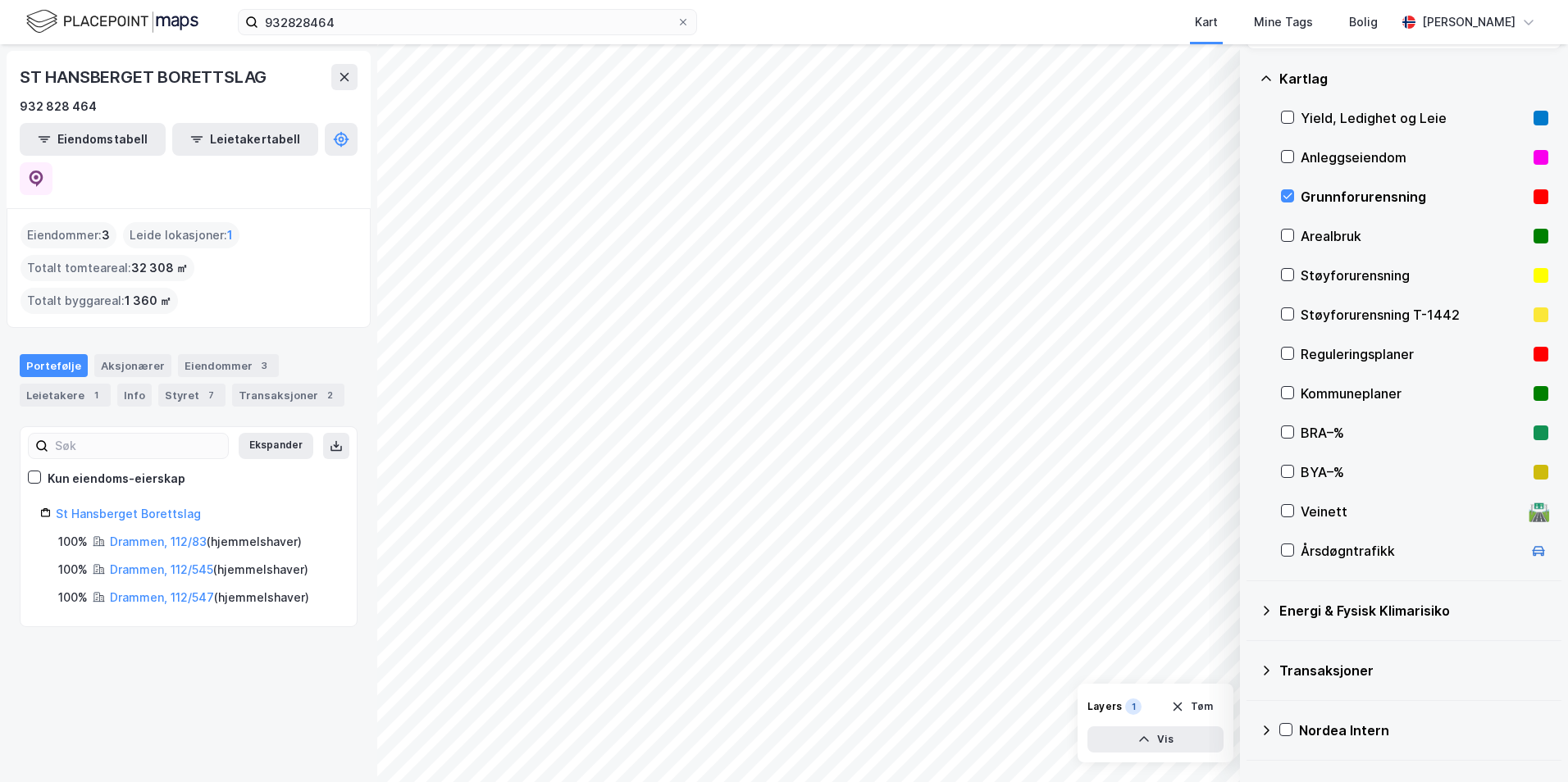
click at [1250, 608] on icon at bounding box center [1266, 611] width 13 height 13
click at [1250, 649] on icon at bounding box center [1307, 649] width 9 height 6
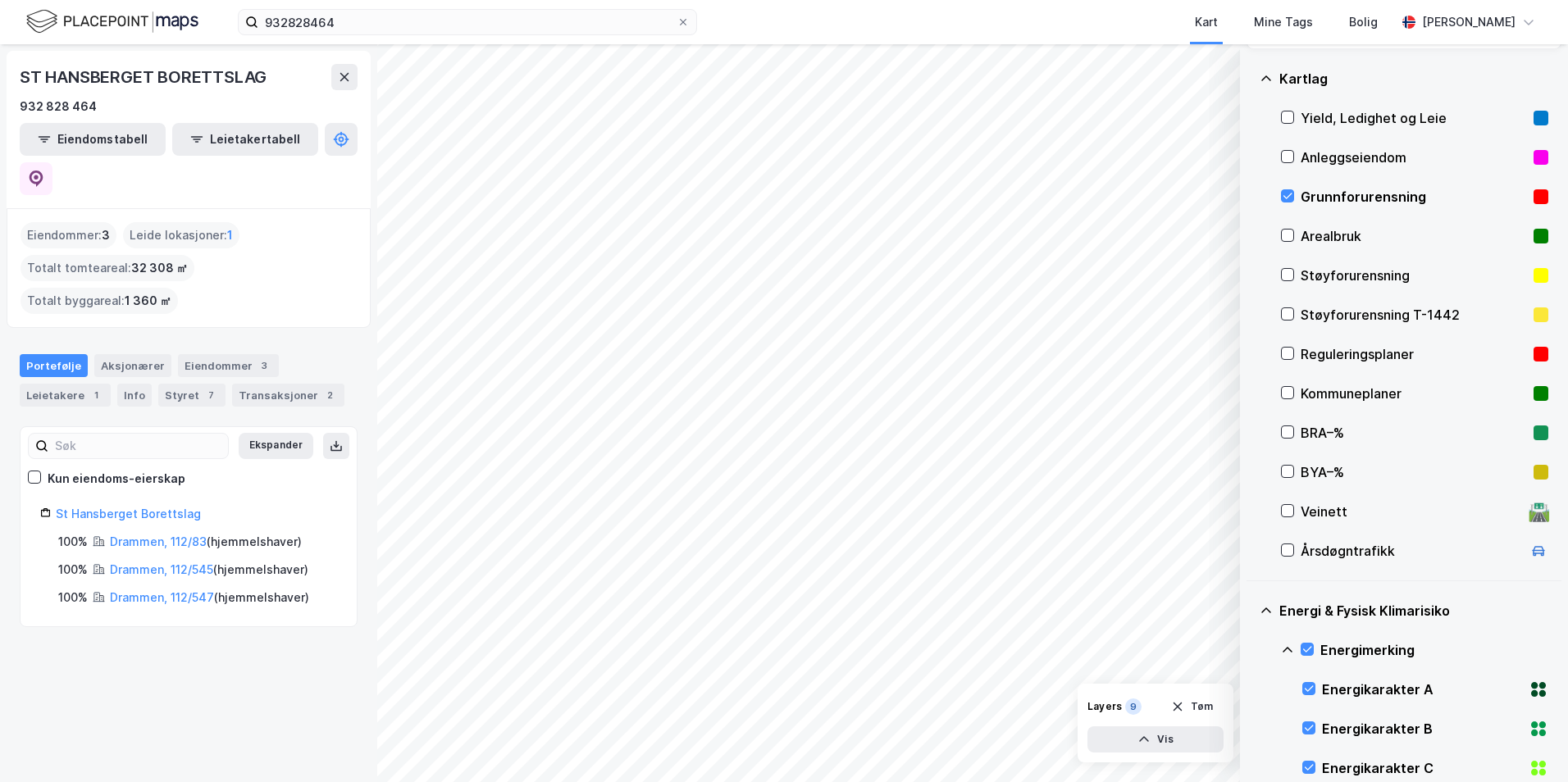
click at [1250, 648] on icon at bounding box center [1287, 649] width 10 height 6
click at [1250, 725] on icon at bounding box center [1307, 728] width 12 height 12
click at [1250, 725] on icon at bounding box center [1287, 729] width 13 height 13
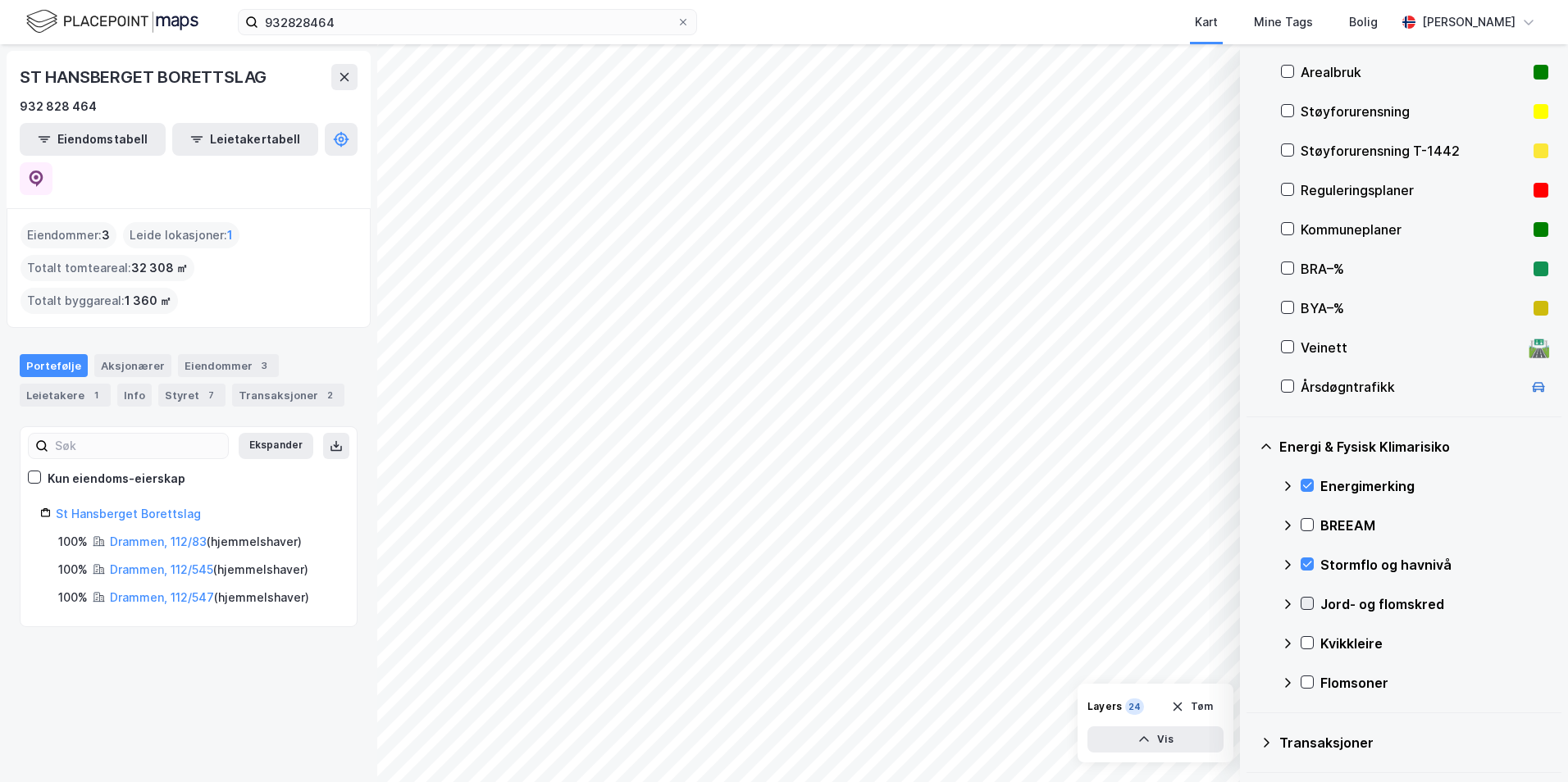
click at [1250, 600] on icon at bounding box center [1307, 604] width 12 height 12
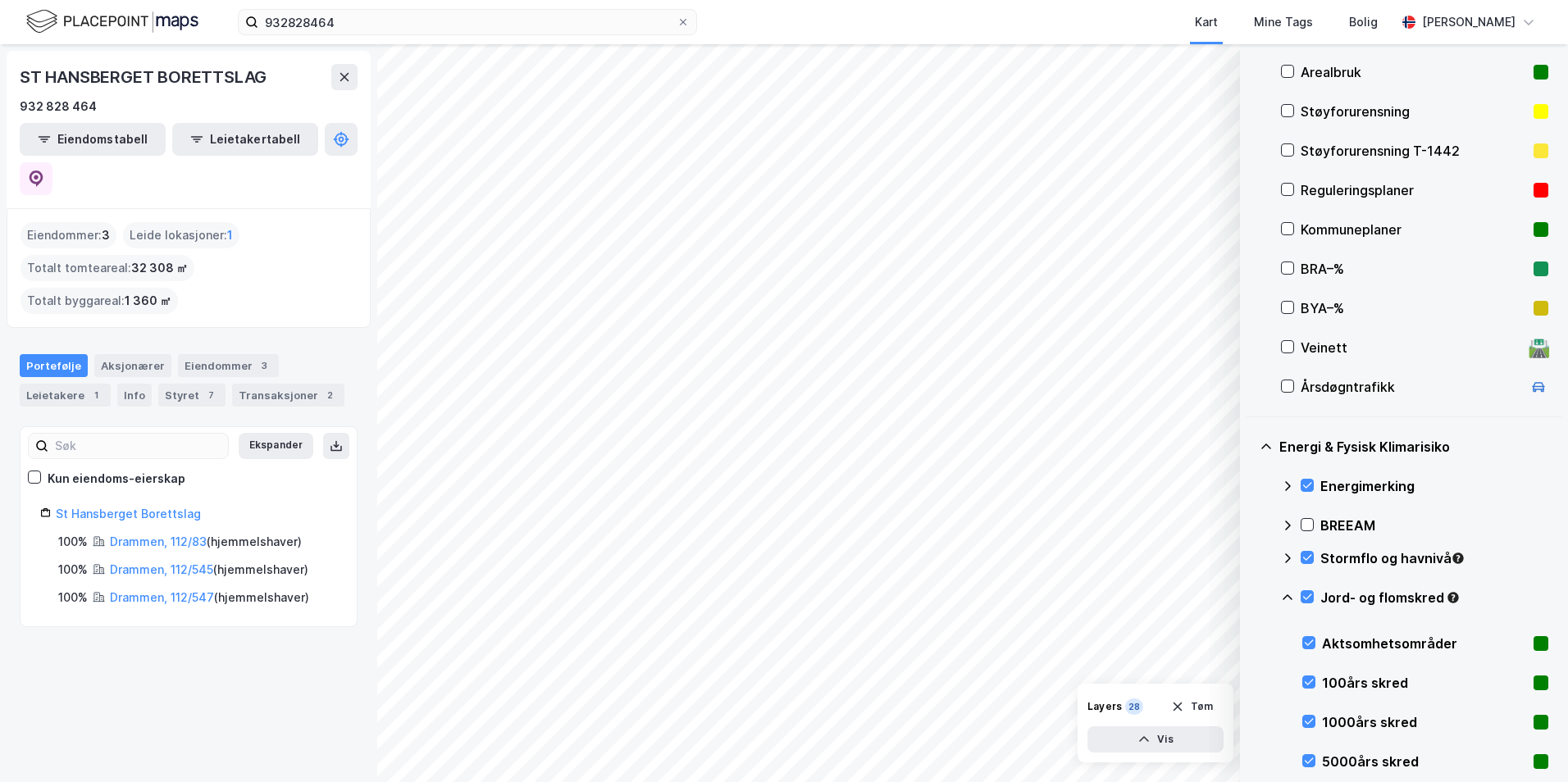
click at [1250, 593] on icon at bounding box center [1287, 598] width 13 height 13
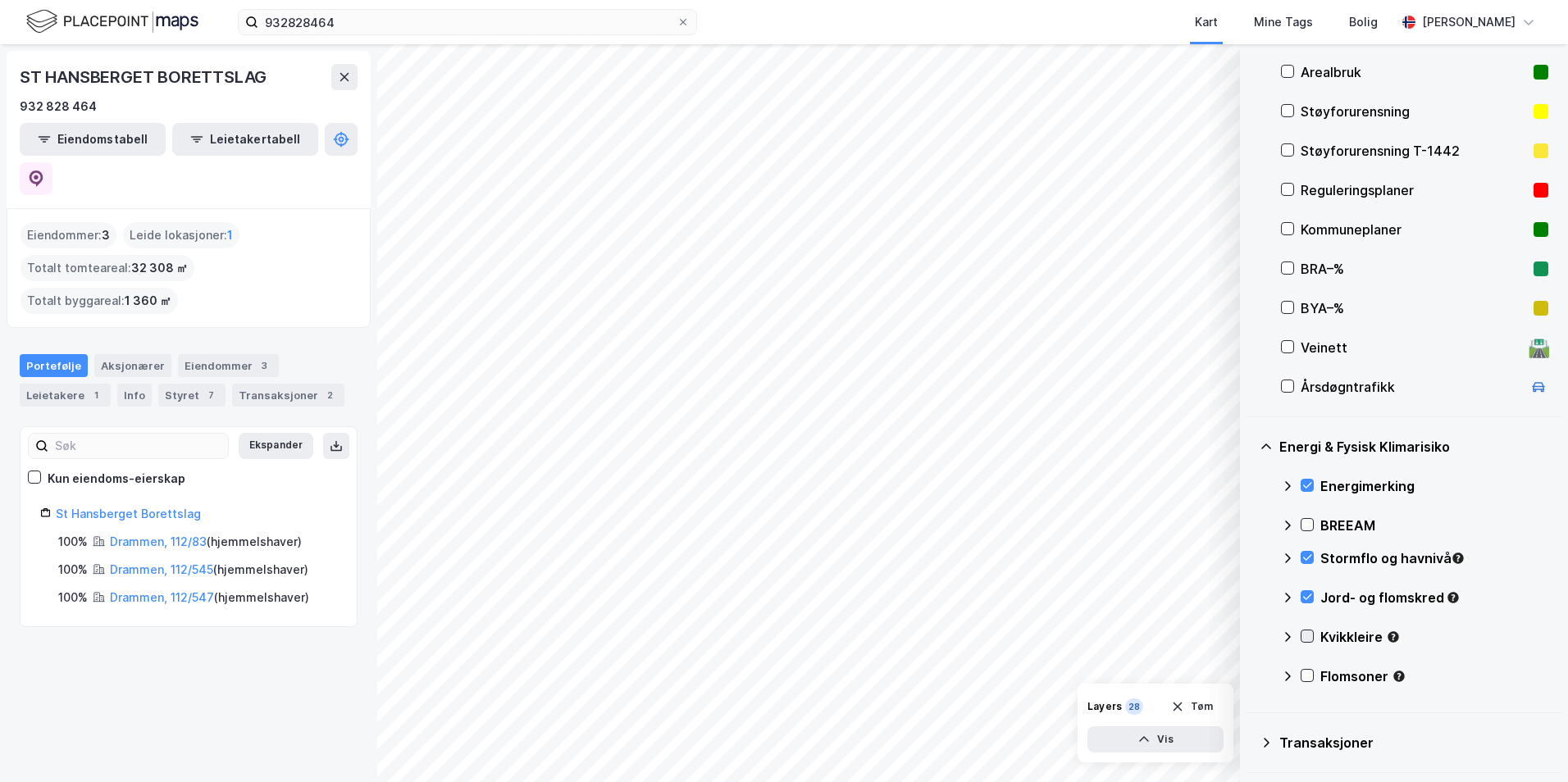
click at [1250, 641] on icon at bounding box center [1307, 636] width 12 height 12
click at [1250, 640] on icon at bounding box center [1287, 637] width 13 height 13
click at [1250, 675] on icon at bounding box center [1307, 675] width 12 height 12
click at [1250, 677] on icon at bounding box center [1287, 676] width 13 height 13
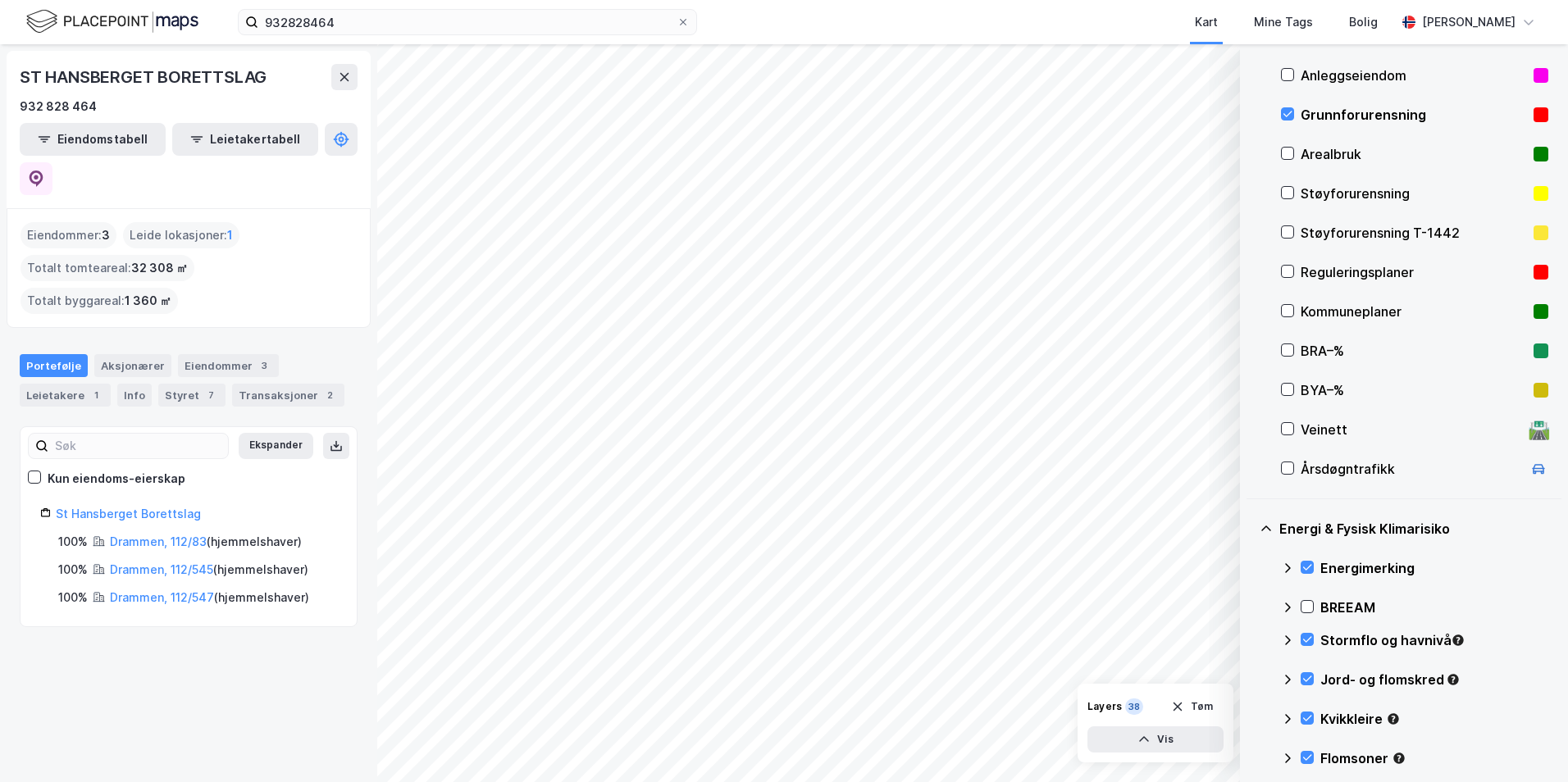
click at [269, 659] on div "ST HANSBERGET BORETTSLAG 932 828 464 Eiendomstabell Leietakertabell Eiendommer …" at bounding box center [188, 413] width 378 height 738
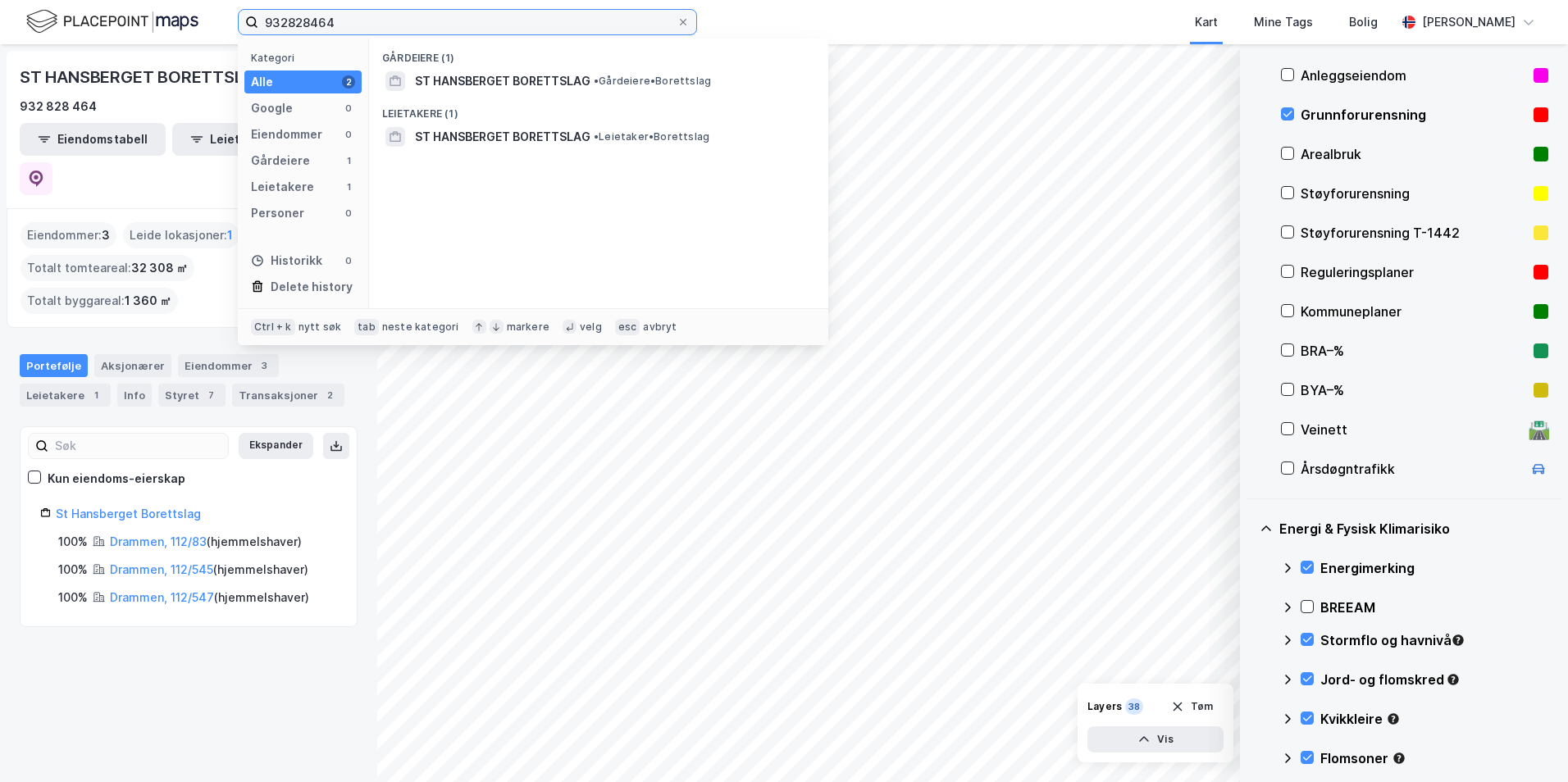
drag, startPoint x: 342, startPoint y: 20, endPoint x: 204, endPoint y: 20, distance: 138.0
click at [204, 20] on div "932828464 Kategori Alle 2 Google 0 Eiendommer 0 Gårdeiere 1 Leietakere 1 Person…" at bounding box center [784, 22] width 1568 height 44
